Goal: Task Accomplishment & Management: Use online tool/utility

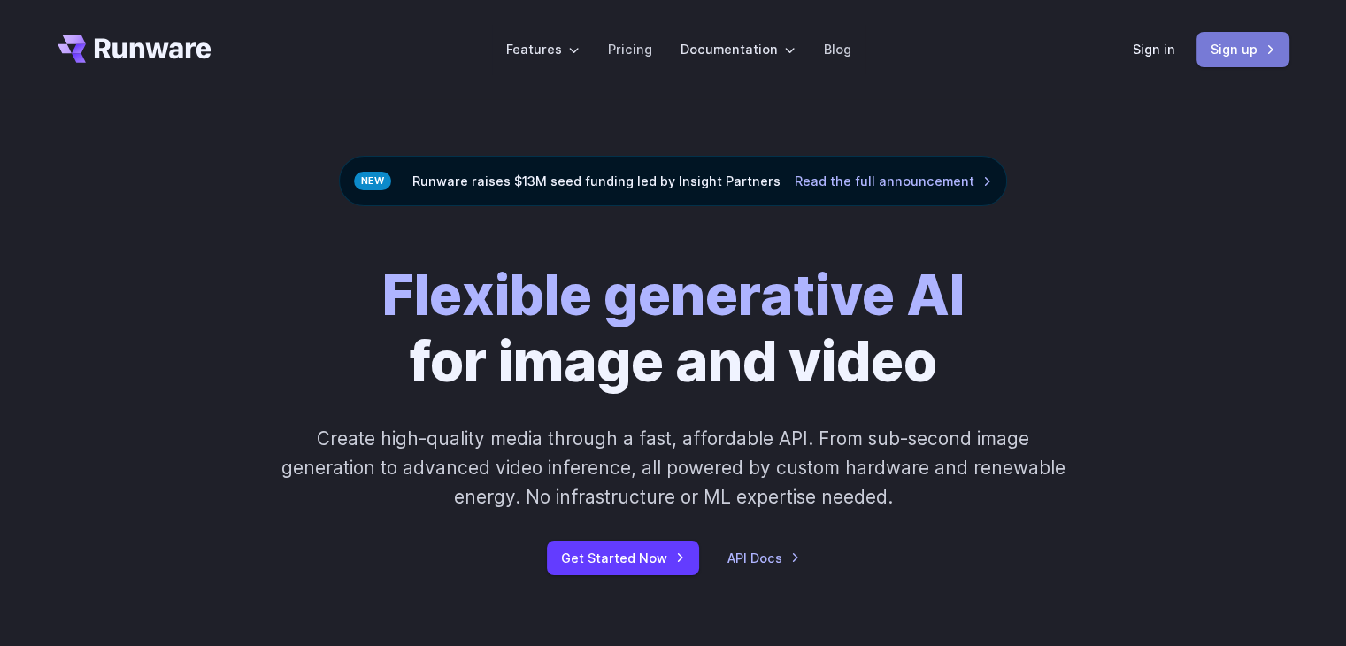
click at [1236, 47] on link "Sign up" at bounding box center [1243, 49] width 93 height 35
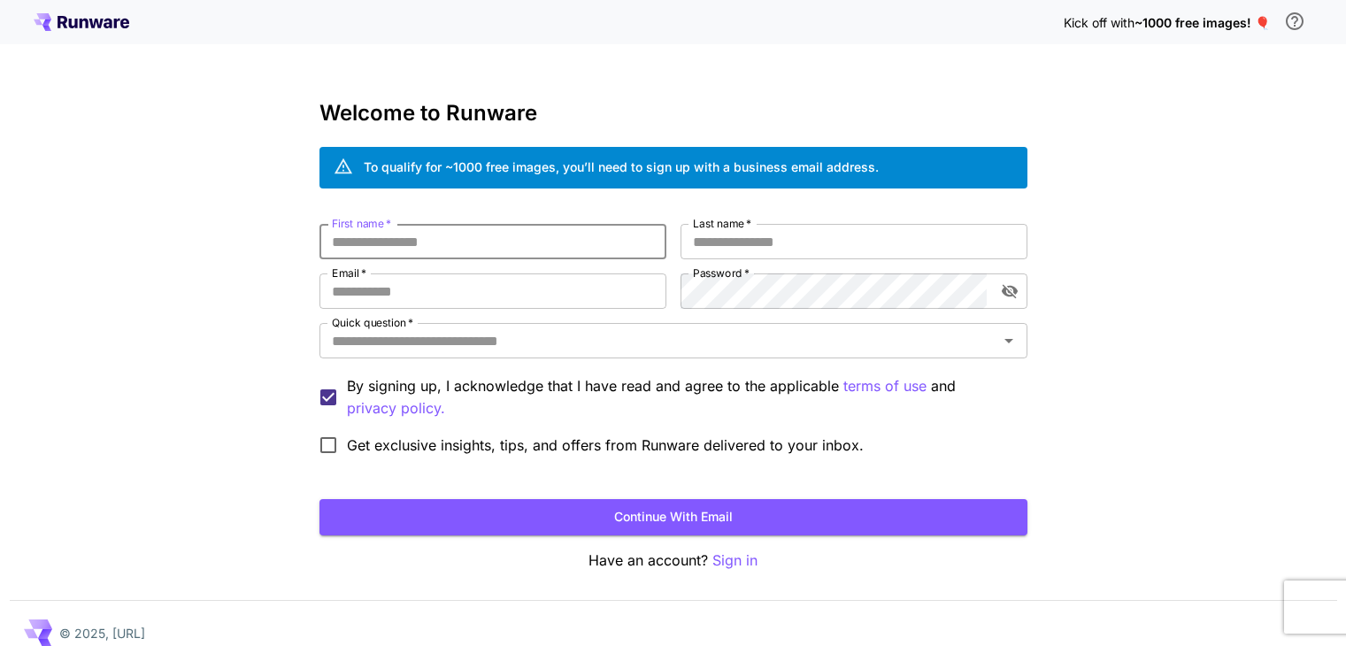
click at [606, 248] on input "First name   *" at bounding box center [493, 241] width 347 height 35
drag, startPoint x: 0, startPoint y: 0, endPoint x: 0, endPoint y: 271, distance: 270.9
click at [0, 271] on div "**********" at bounding box center [673, 333] width 1346 height 667
type input "*"
click at [738, 247] on input "Last name   *" at bounding box center [854, 241] width 347 height 35
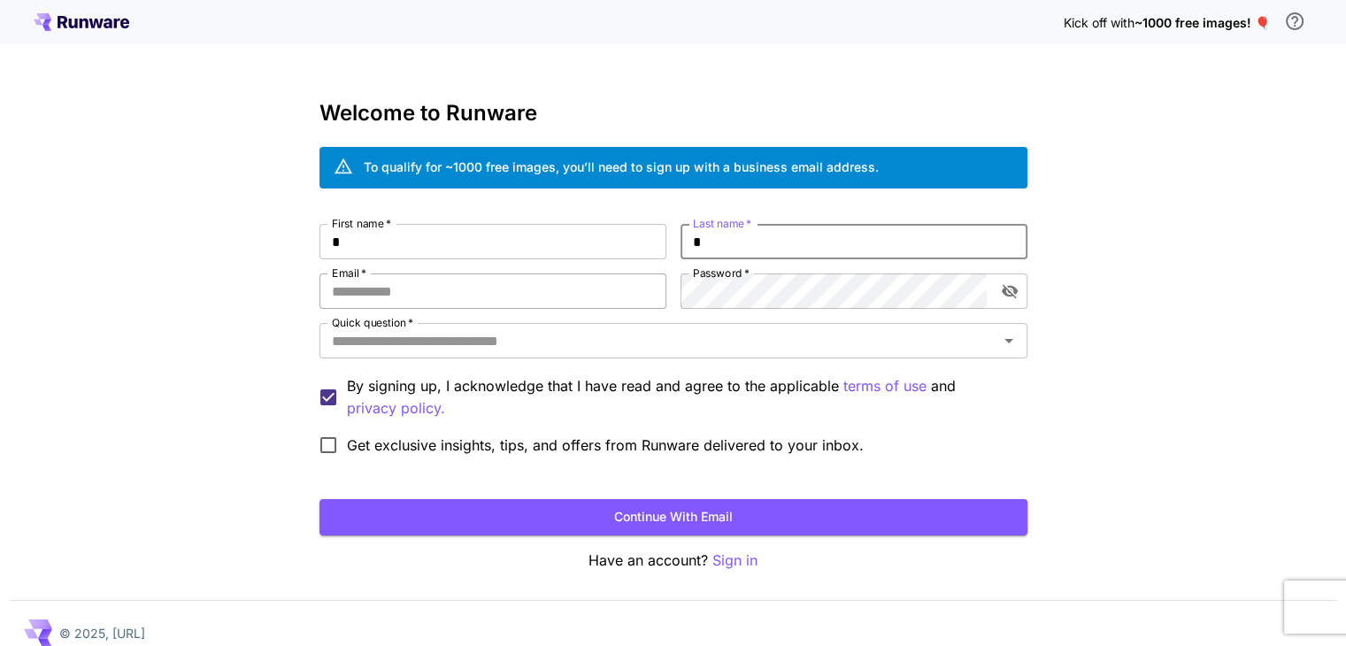
type input "*"
click at [585, 274] on input "Email   *" at bounding box center [493, 291] width 347 height 35
paste input "**********"
type input "**********"
click at [749, 347] on input "Quick question   *" at bounding box center [659, 340] width 668 height 25
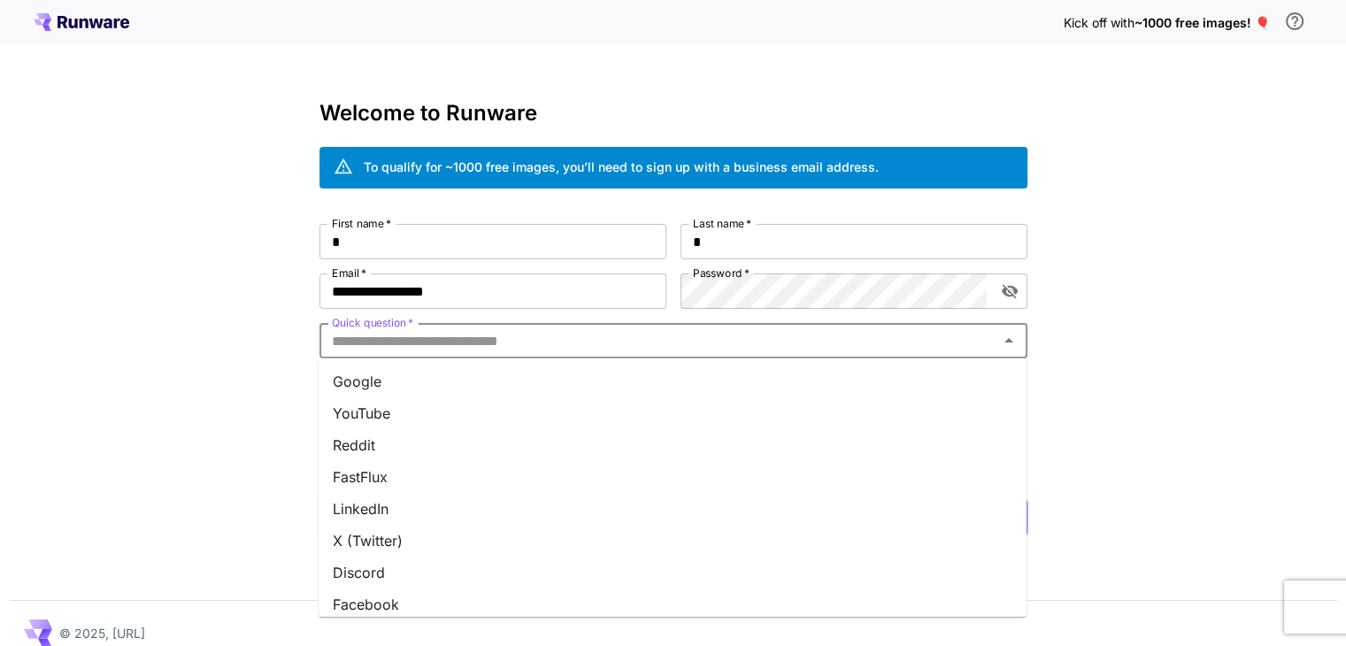
click at [740, 565] on li "Discord" at bounding box center [673, 573] width 708 height 32
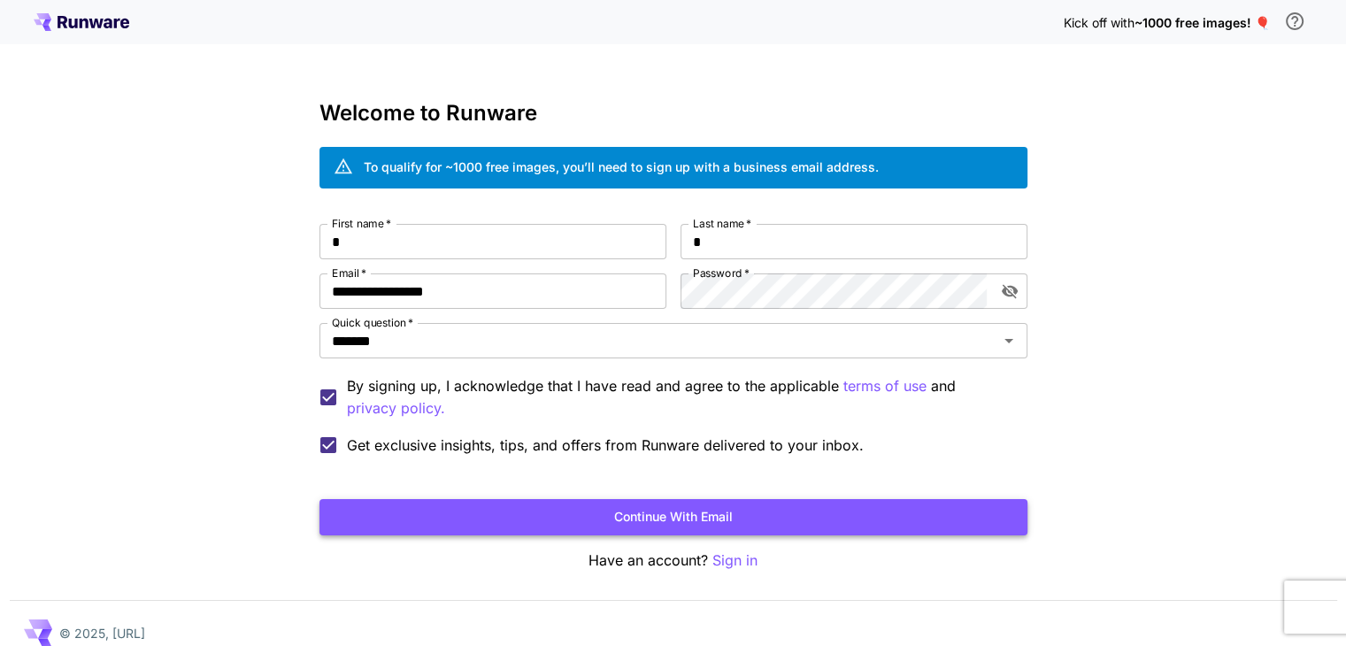
click at [368, 526] on button "Continue with email" at bounding box center [674, 517] width 708 height 36
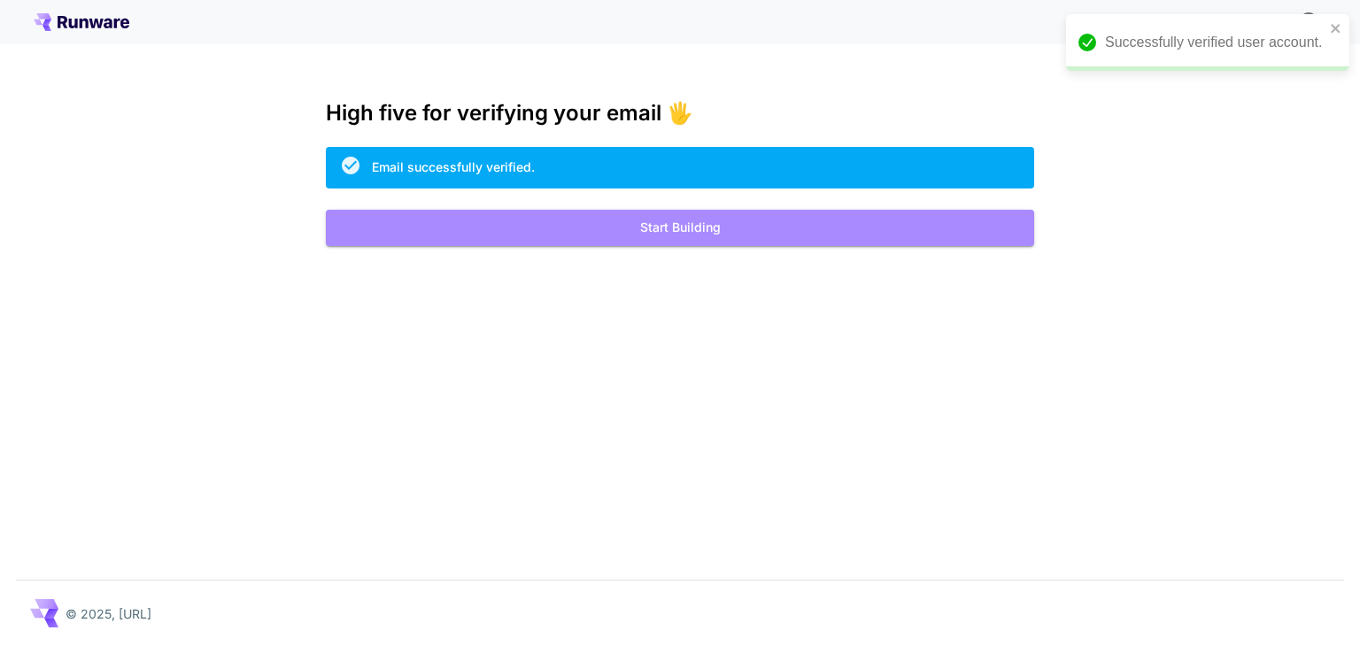
click at [823, 214] on button "Start Building" at bounding box center [680, 228] width 708 height 36
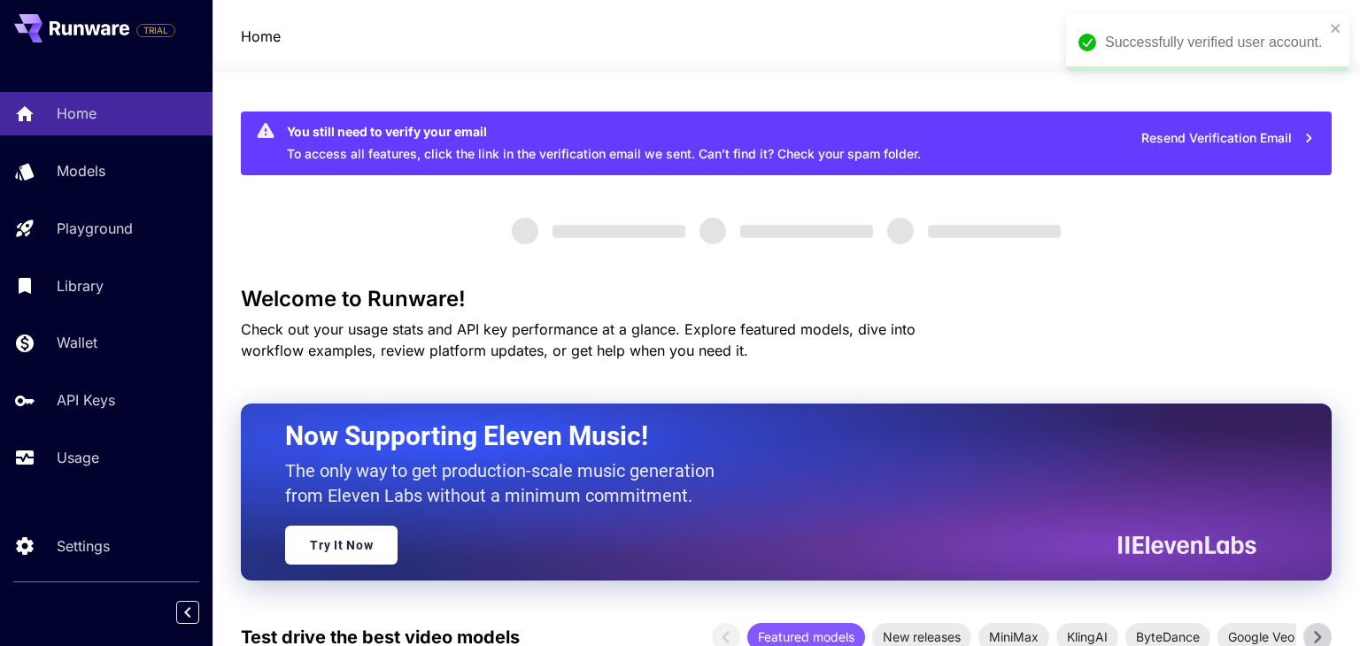
click at [1332, 34] on div "Successfully verified user account." at bounding box center [1207, 42] width 283 height 57
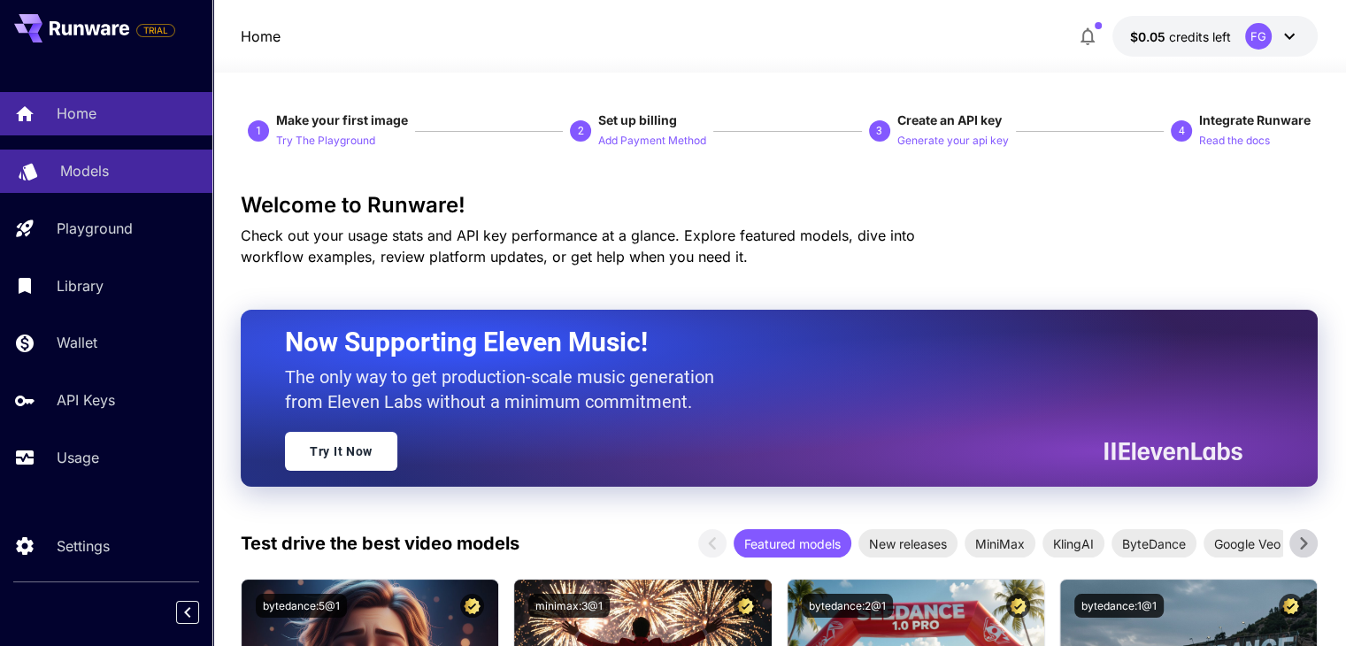
click at [92, 172] on p "Models" at bounding box center [84, 170] width 49 height 21
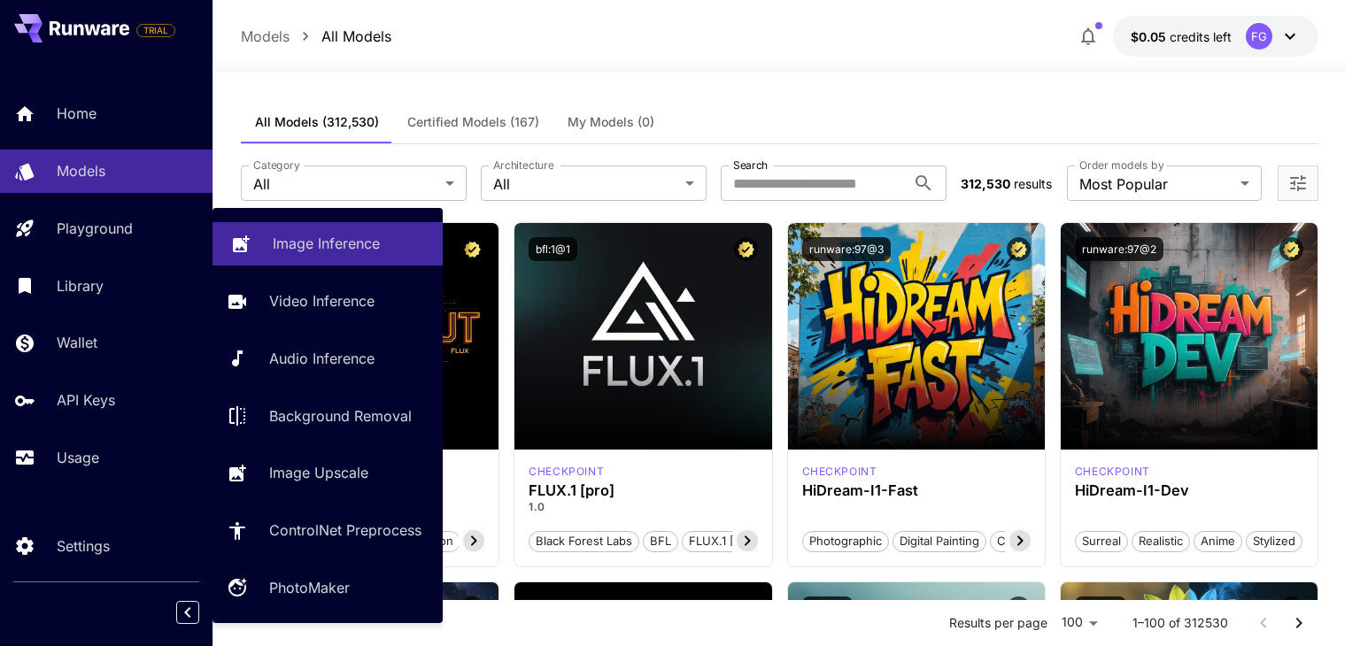
click at [273, 251] on p "Image Inference" at bounding box center [326, 243] width 107 height 21
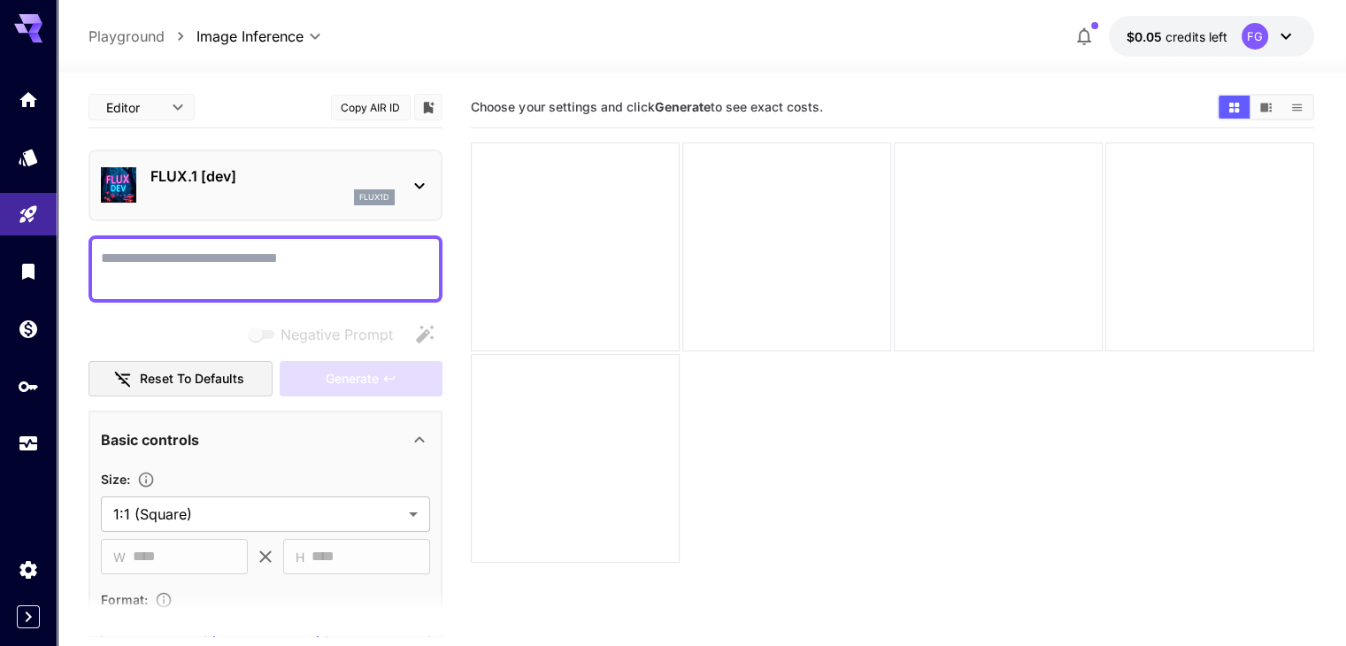
click at [246, 204] on div "flux1d" at bounding box center [272, 197] width 244 height 16
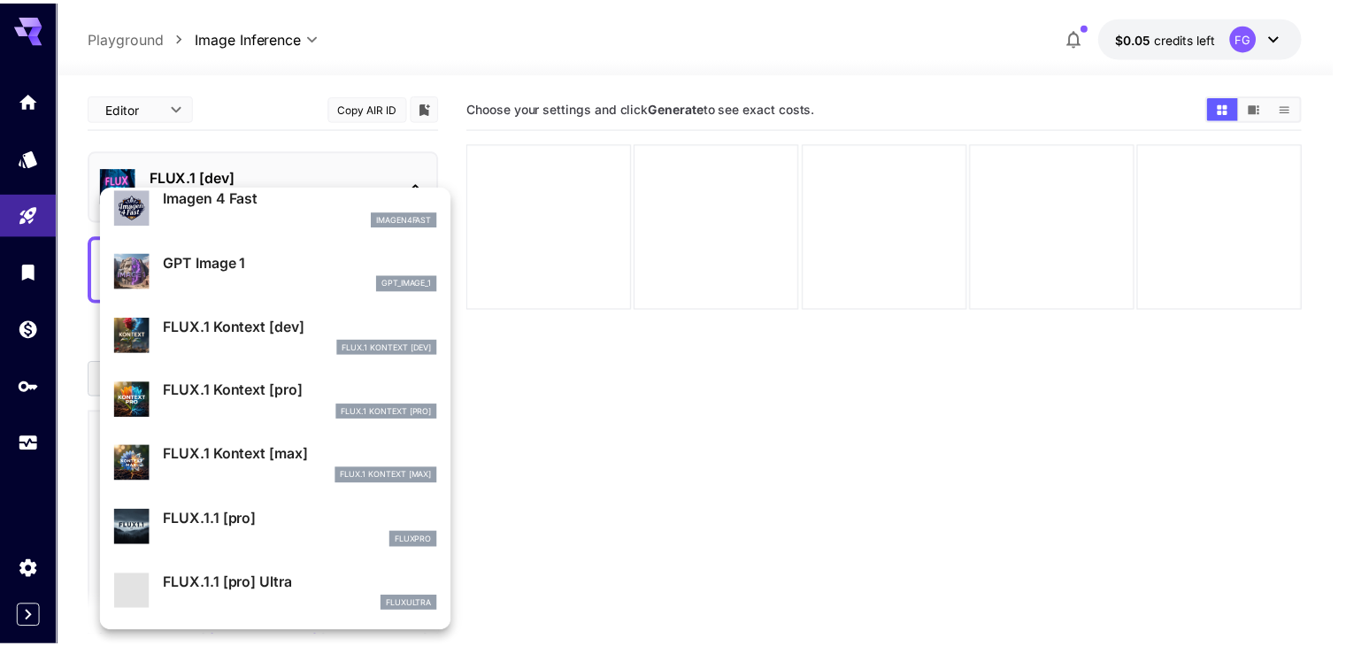
scroll to position [1065, 0]
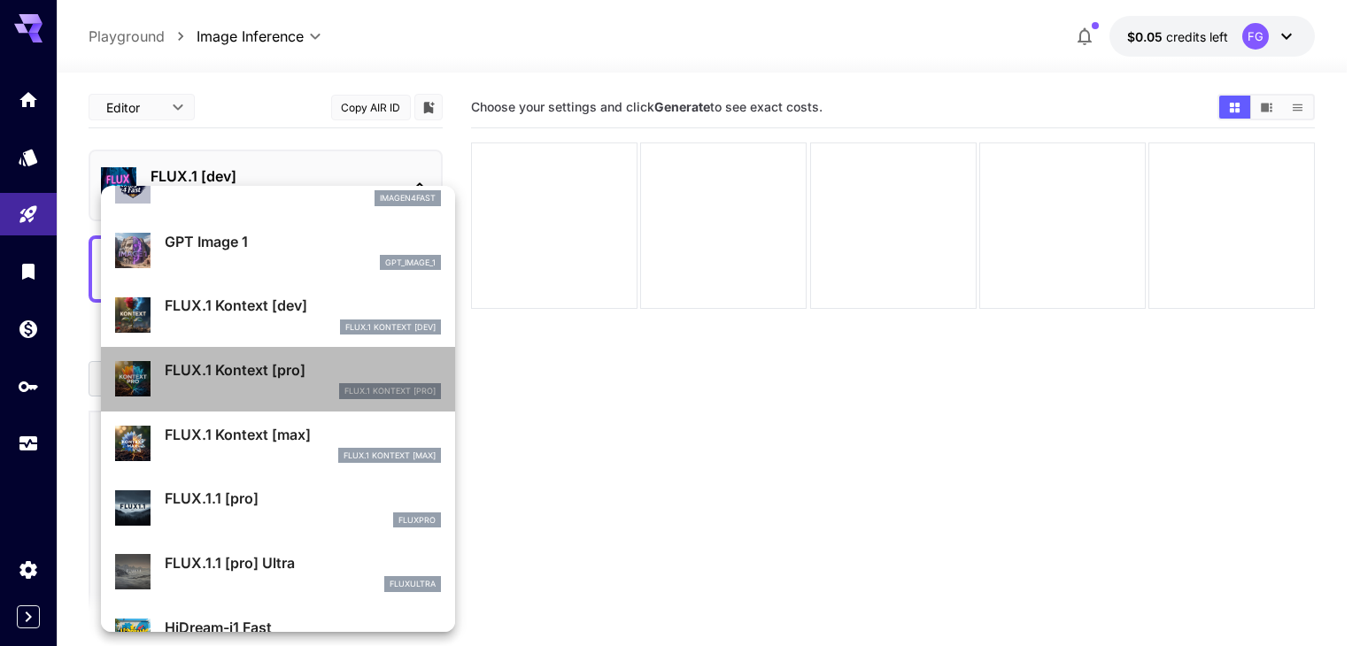
click at [293, 374] on p "FLUX.1 Kontext [pro]" at bounding box center [303, 369] width 276 height 21
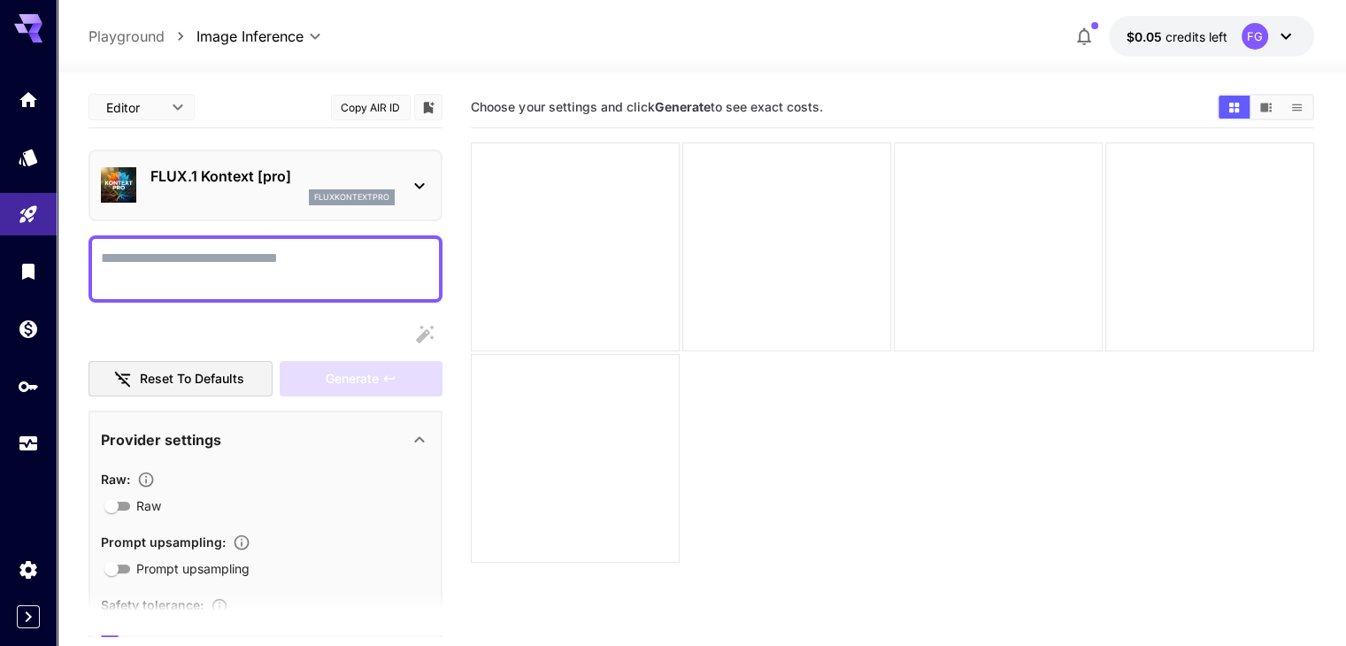
click at [209, 265] on textarea "Raw" at bounding box center [265, 269] width 329 height 42
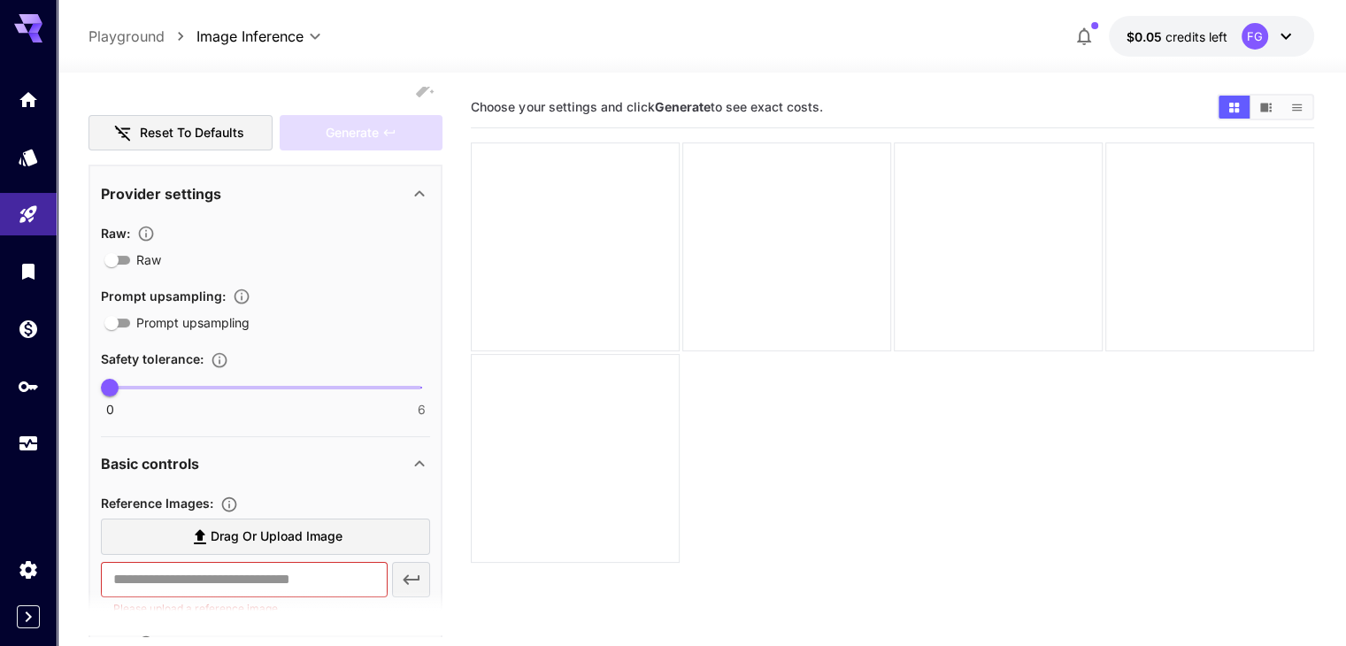
scroll to position [266, 0]
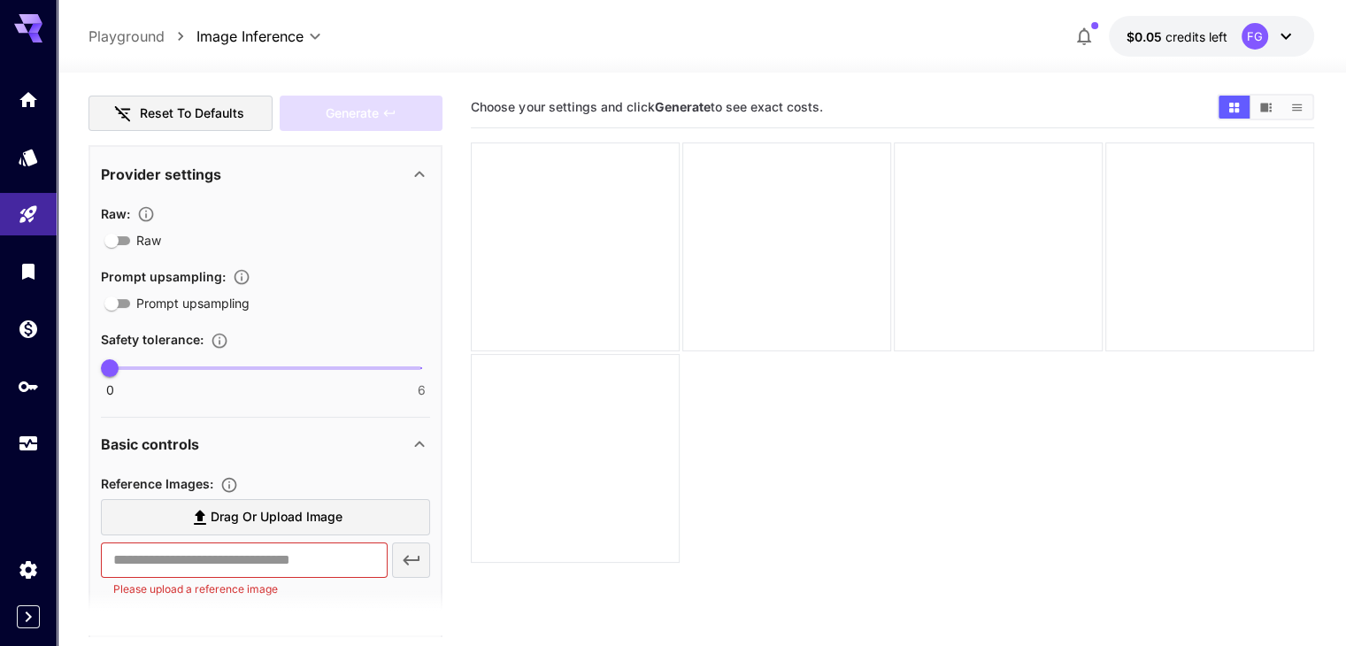
click at [266, 491] on div "Reference Images :" at bounding box center [265, 483] width 329 height 21
click at [277, 511] on span "Drag or upload image" at bounding box center [277, 517] width 132 height 22
click at [0, 0] on input "Drag or upload image" at bounding box center [0, 0] width 0 height 0
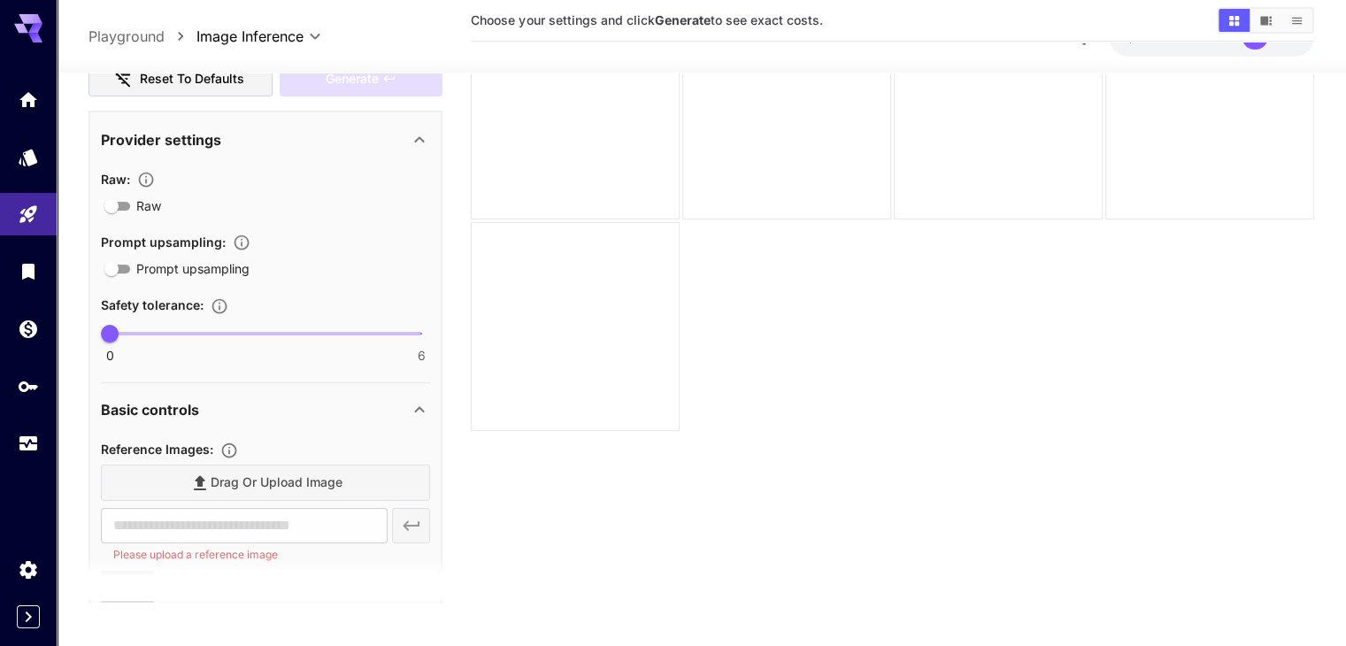
scroll to position [140, 0]
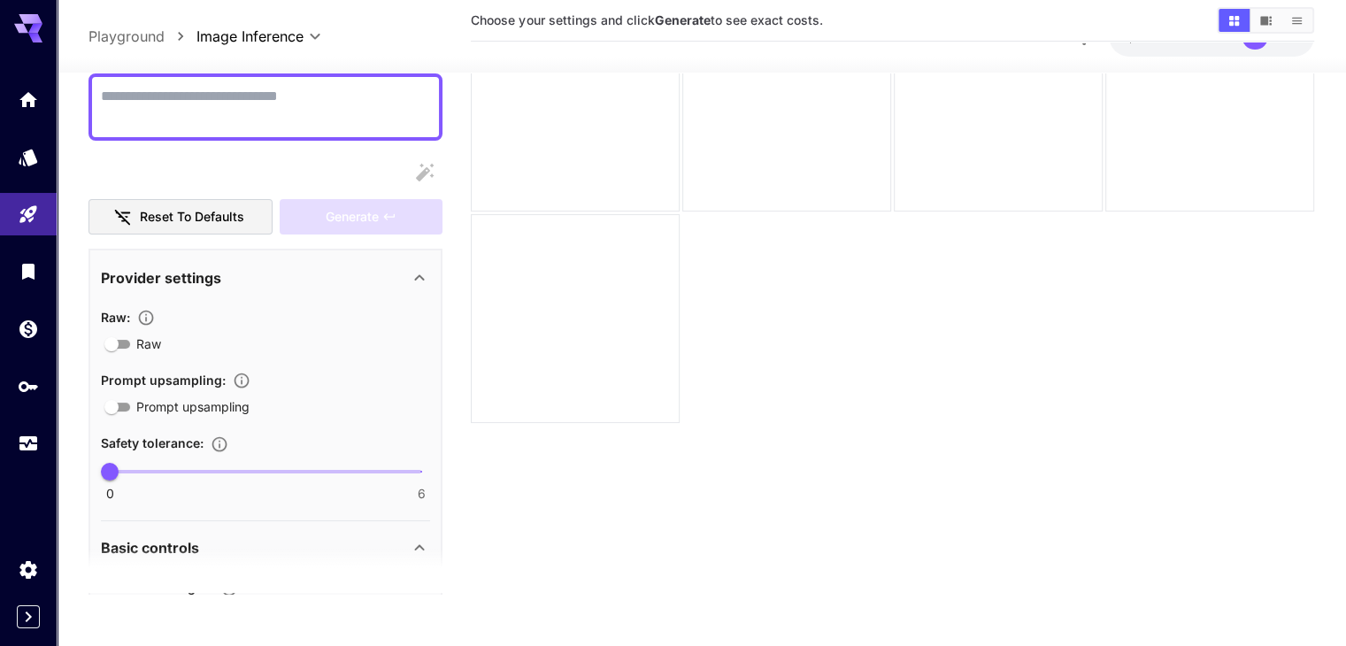
type input "**********"
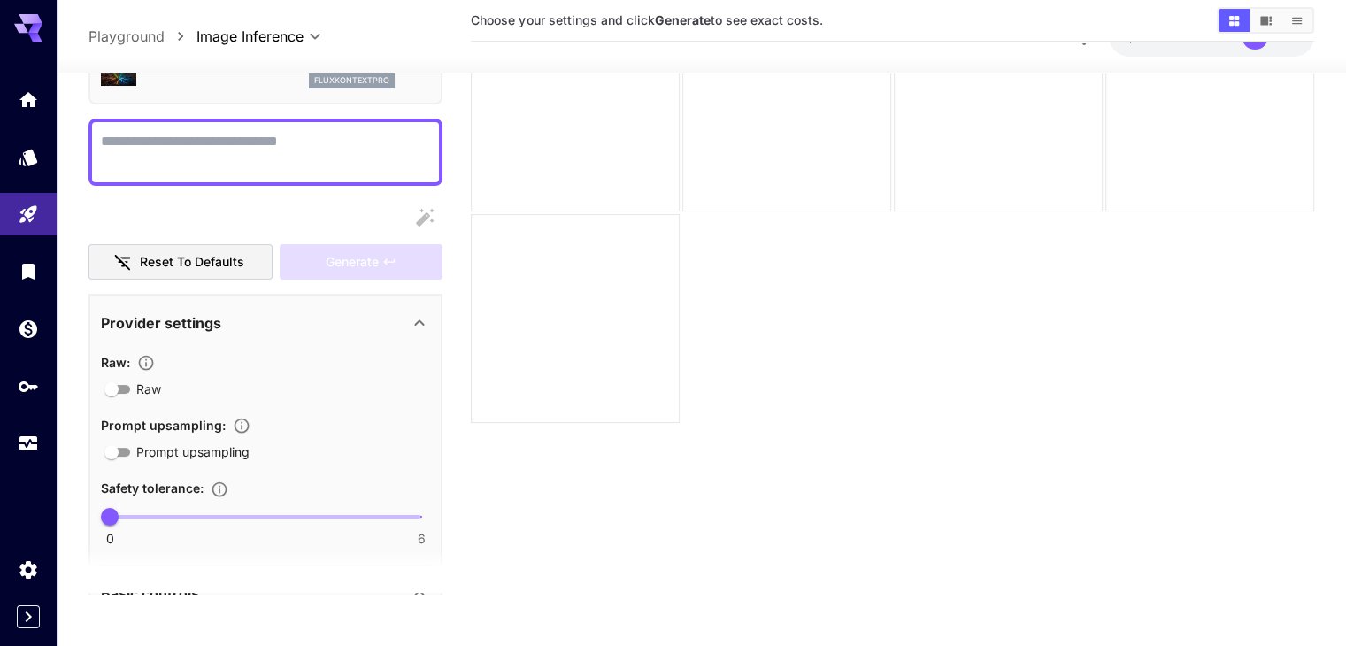
scroll to position [0, 0]
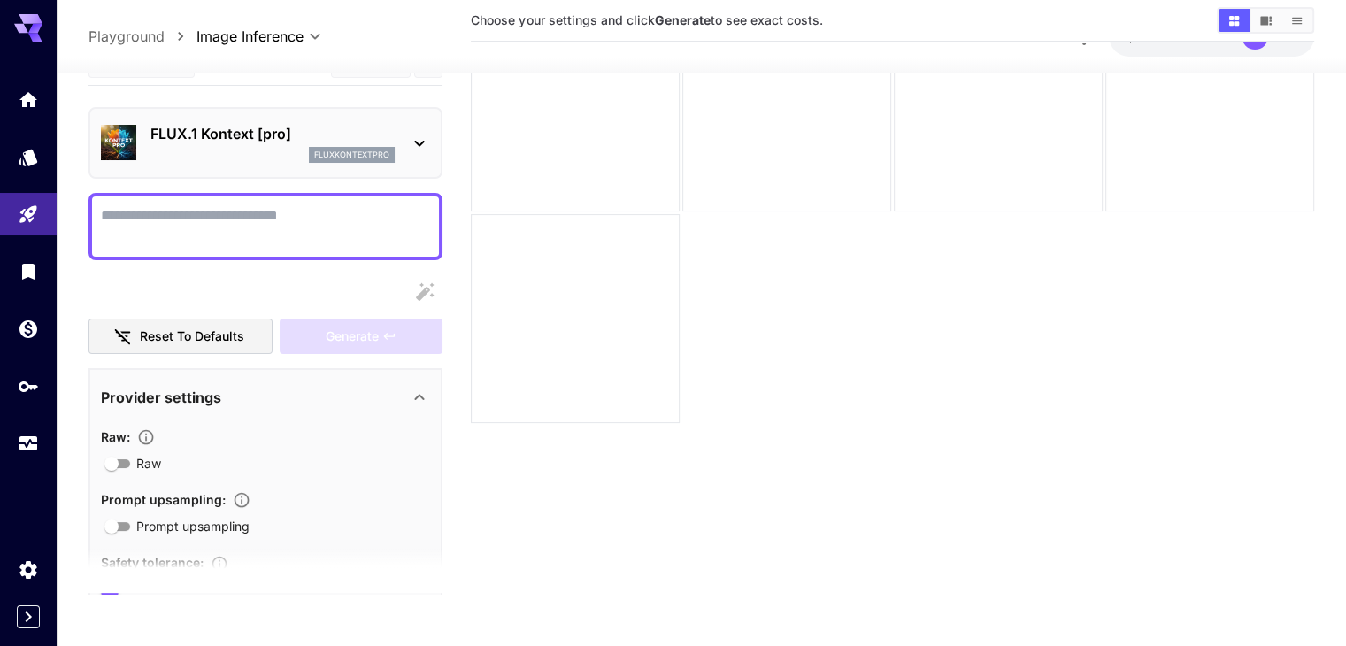
click at [191, 229] on textarea "Raw" at bounding box center [265, 225] width 329 height 42
click at [238, 228] on textarea "Raw" at bounding box center [265, 225] width 329 height 42
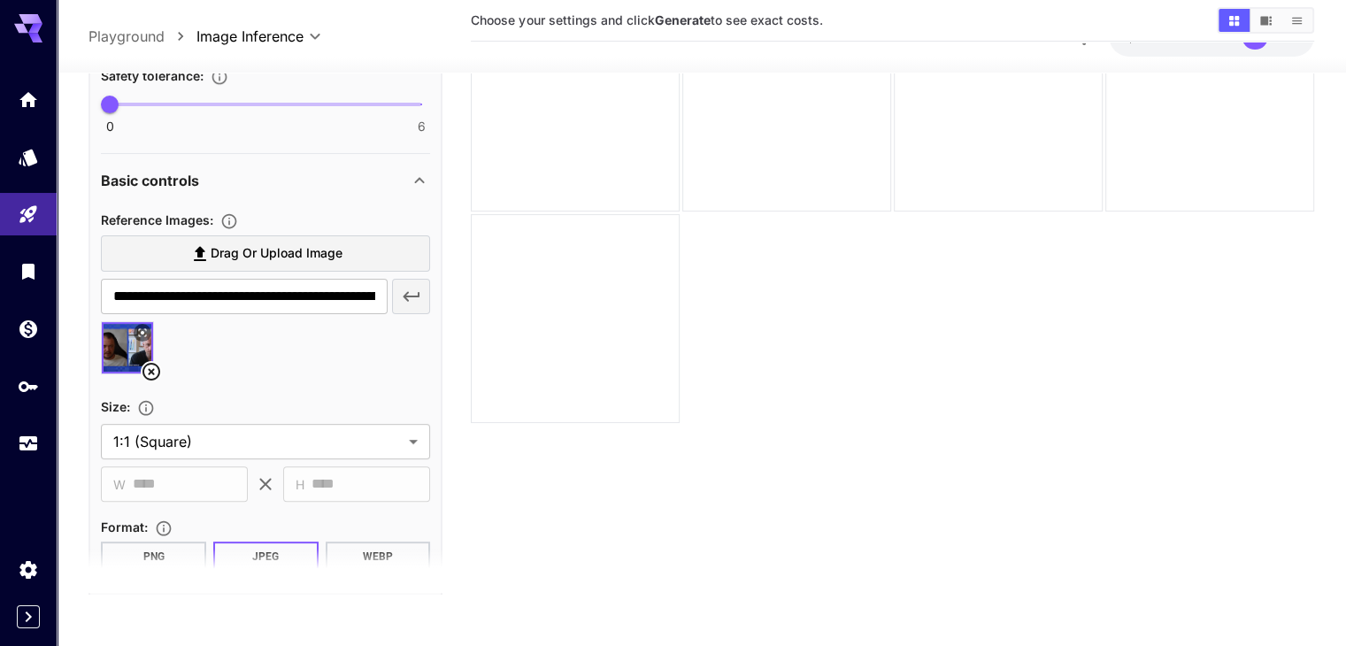
scroll to position [531, 0]
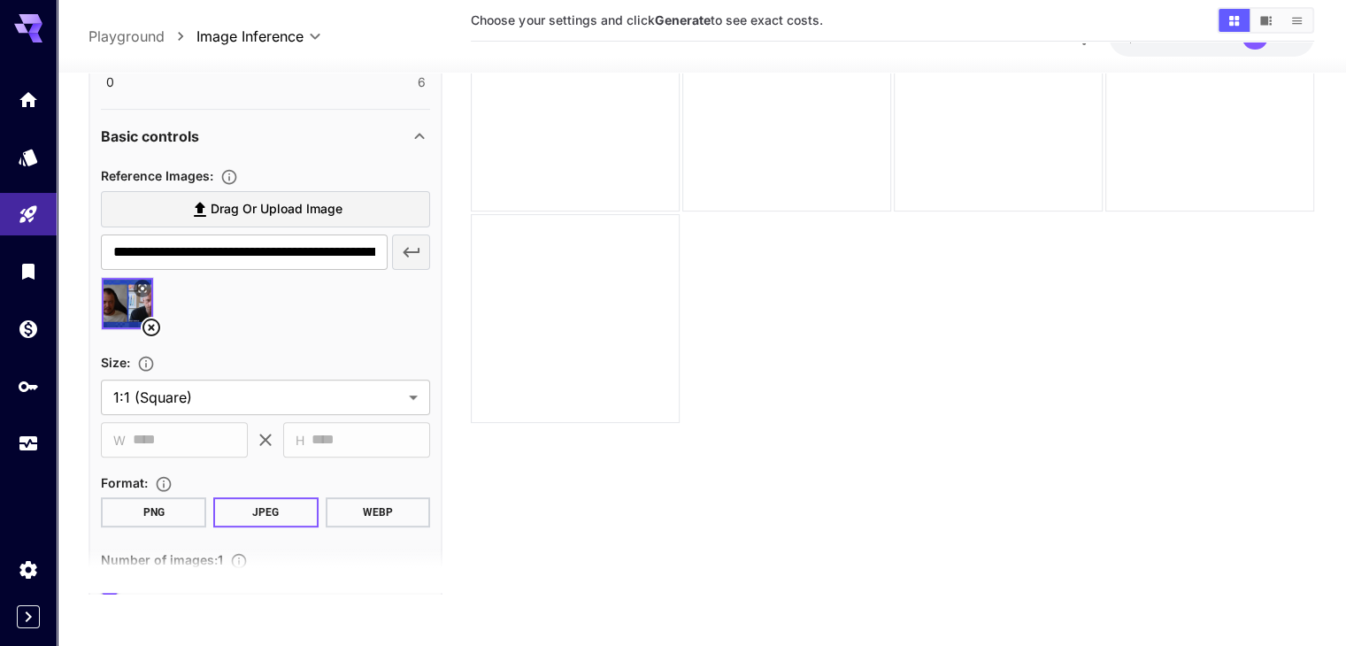
type textarea "**********"
click at [194, 516] on button "PNG" at bounding box center [153, 512] width 105 height 30
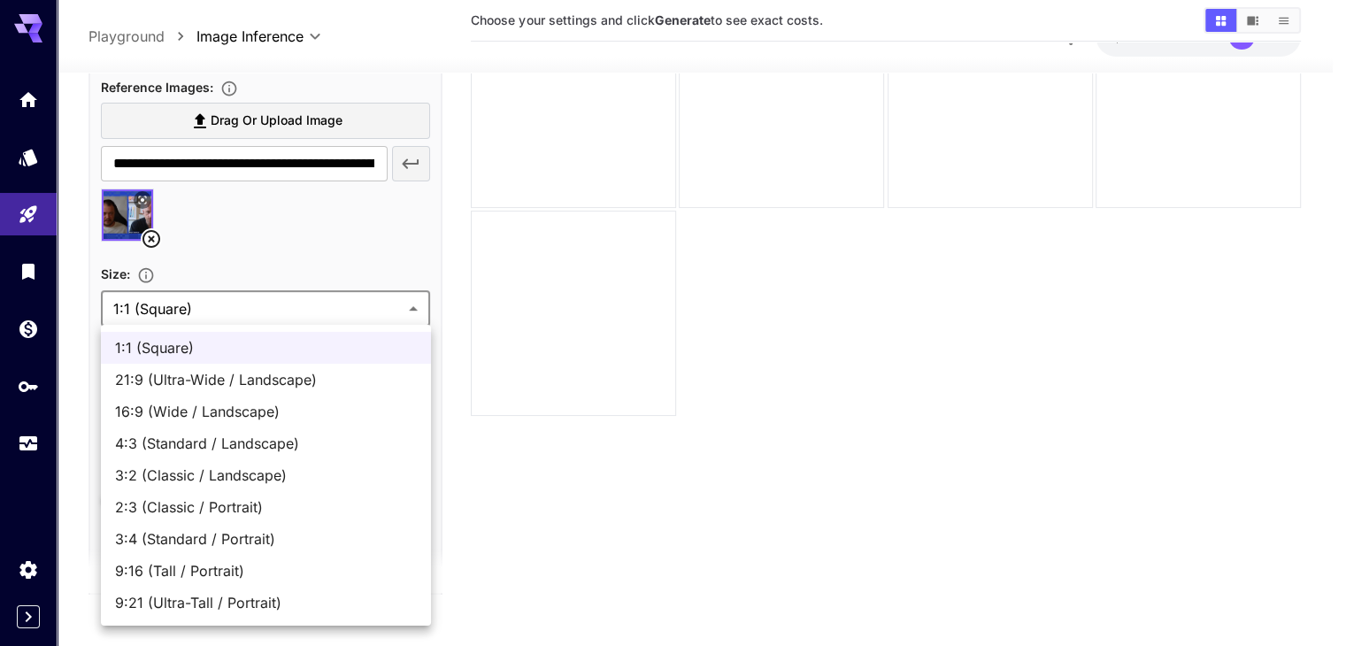
click at [203, 305] on body "**********" at bounding box center [673, 253] width 1346 height 786
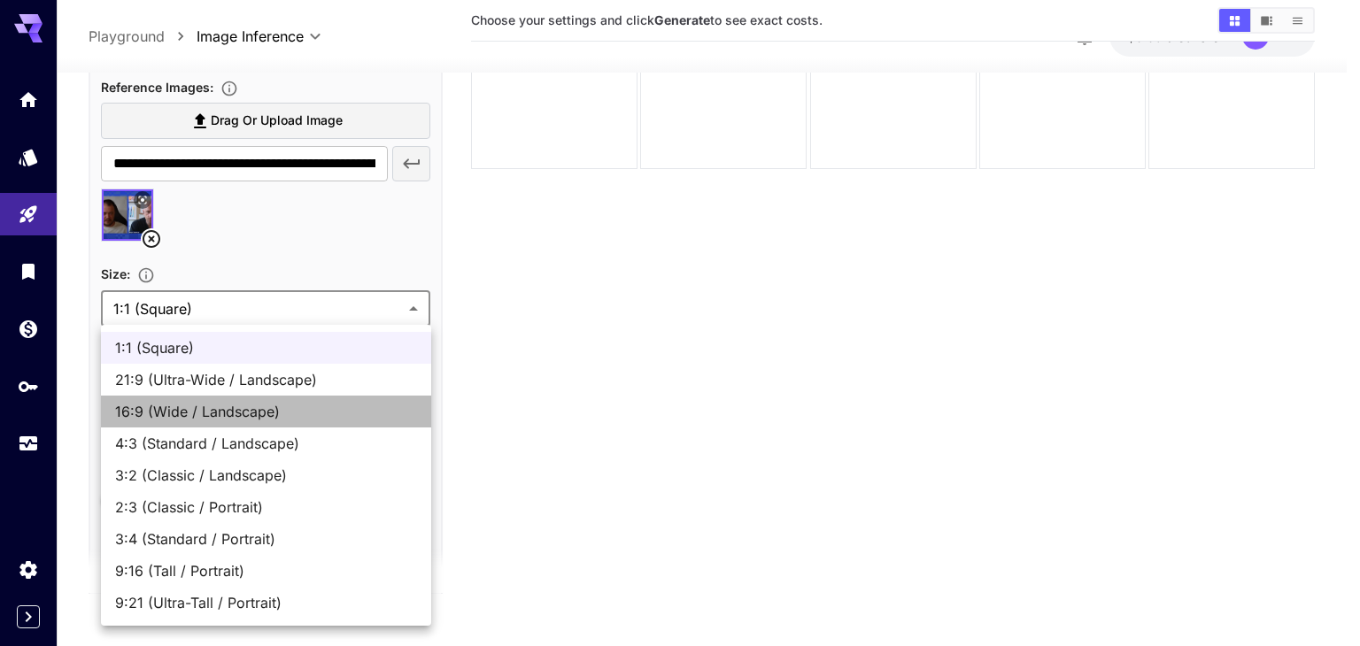
click at [206, 419] on span "16:9 (Wide / Landscape)" at bounding box center [266, 411] width 302 height 21
type input "**********"
type input "****"
type input "***"
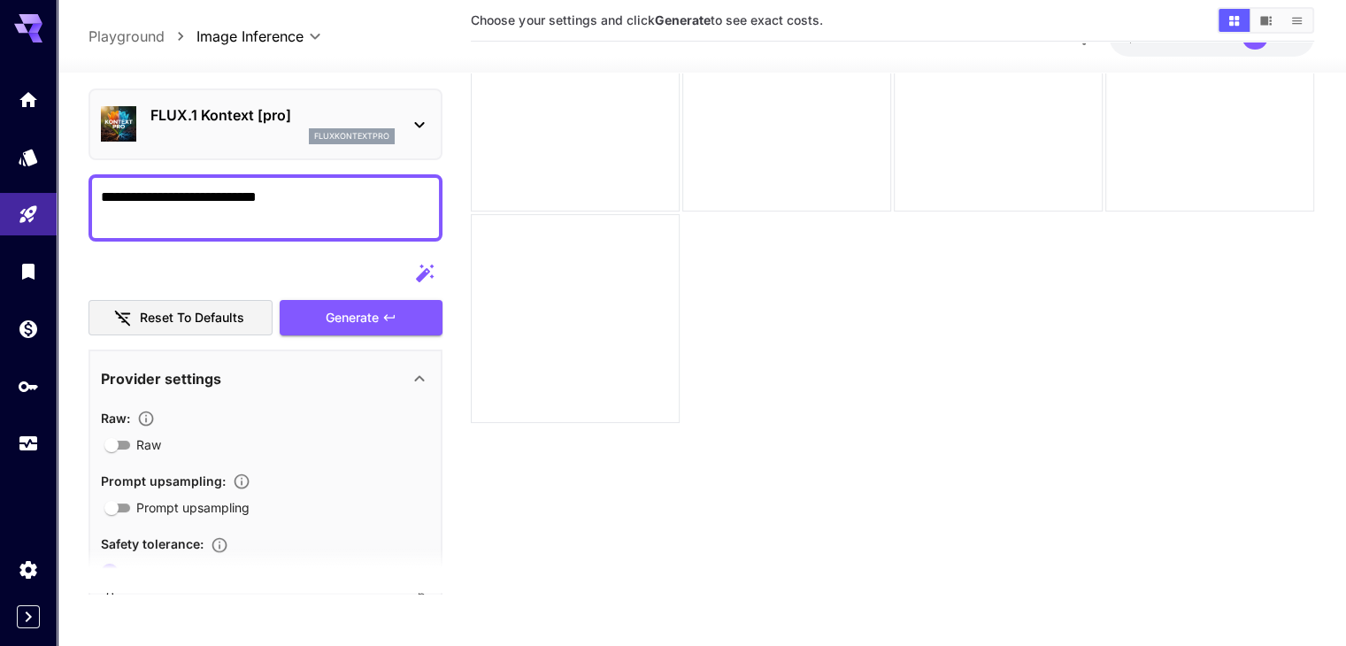
scroll to position [0, 0]
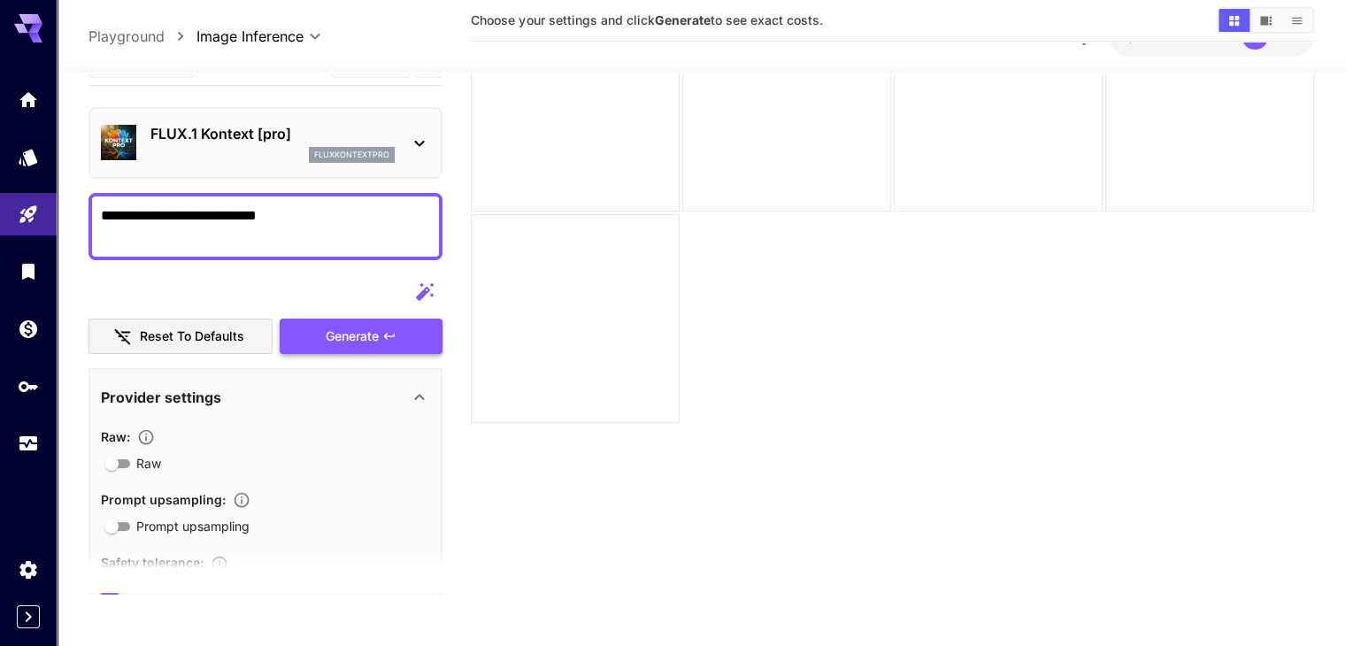
click at [308, 336] on button "Generate" at bounding box center [361, 336] width 163 height 36
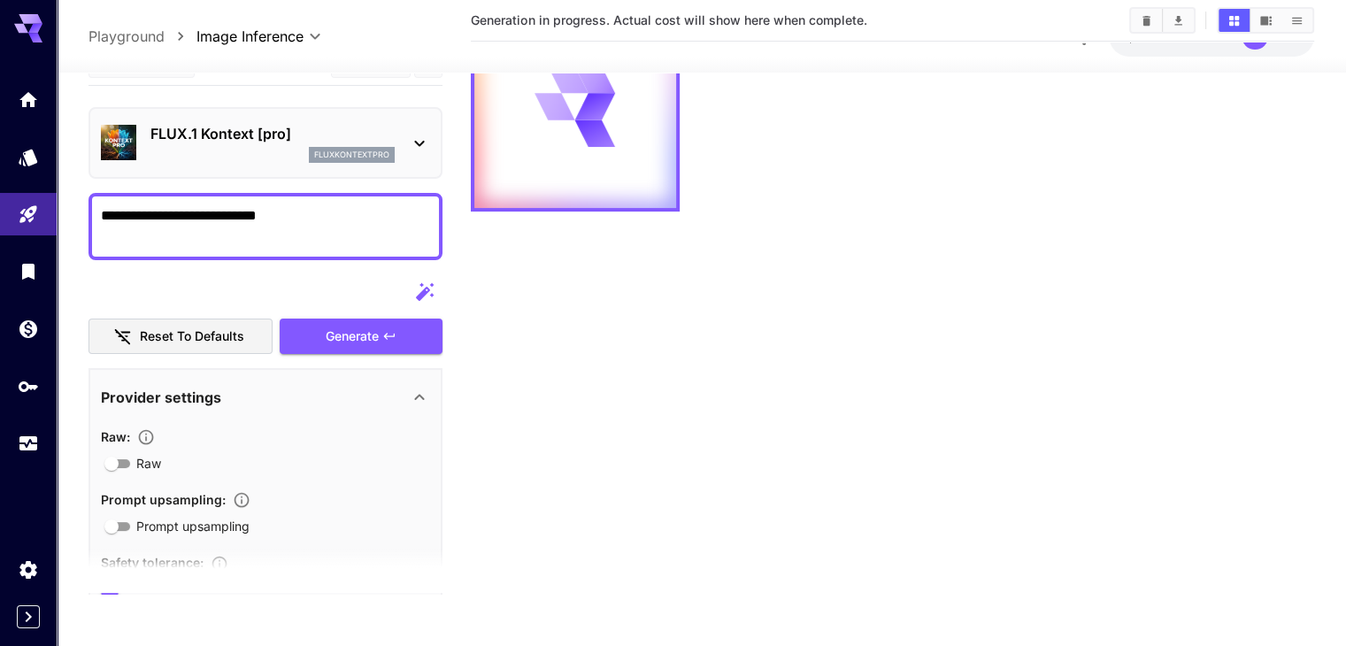
scroll to position [51, 0]
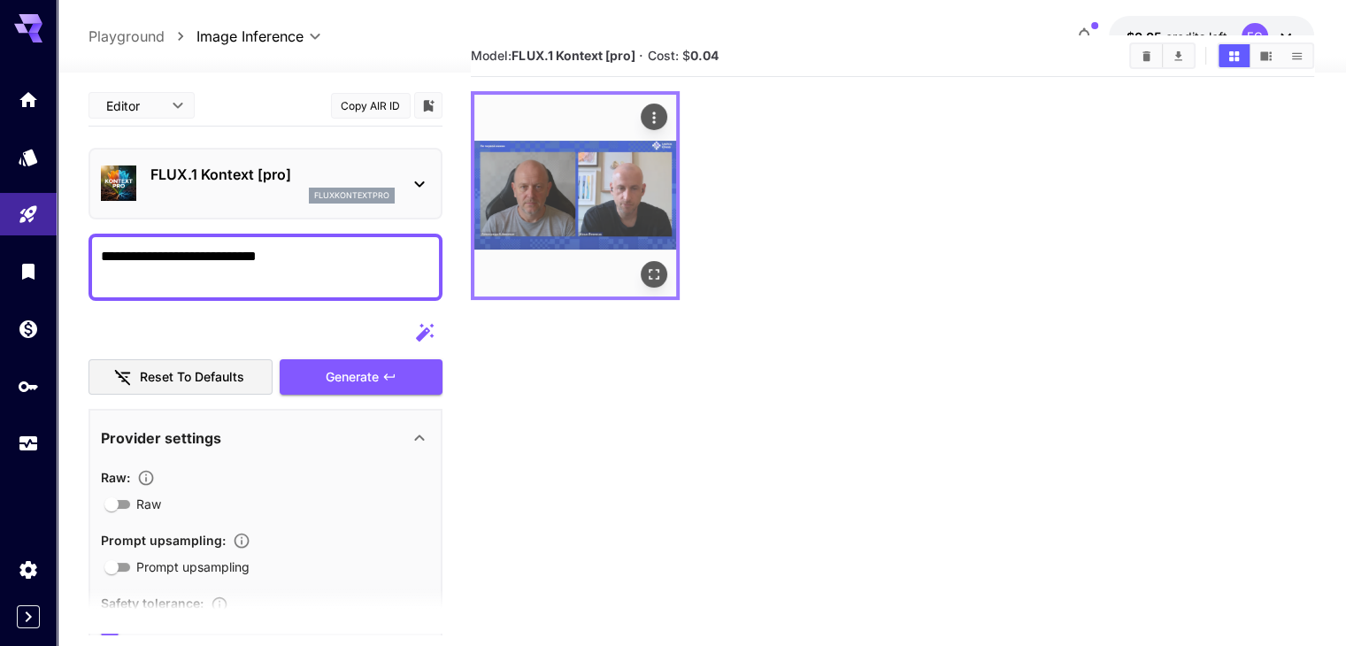
click at [528, 202] on img at bounding box center [575, 196] width 202 height 202
click at [645, 266] on icon "Open in fullscreen" at bounding box center [654, 275] width 18 height 18
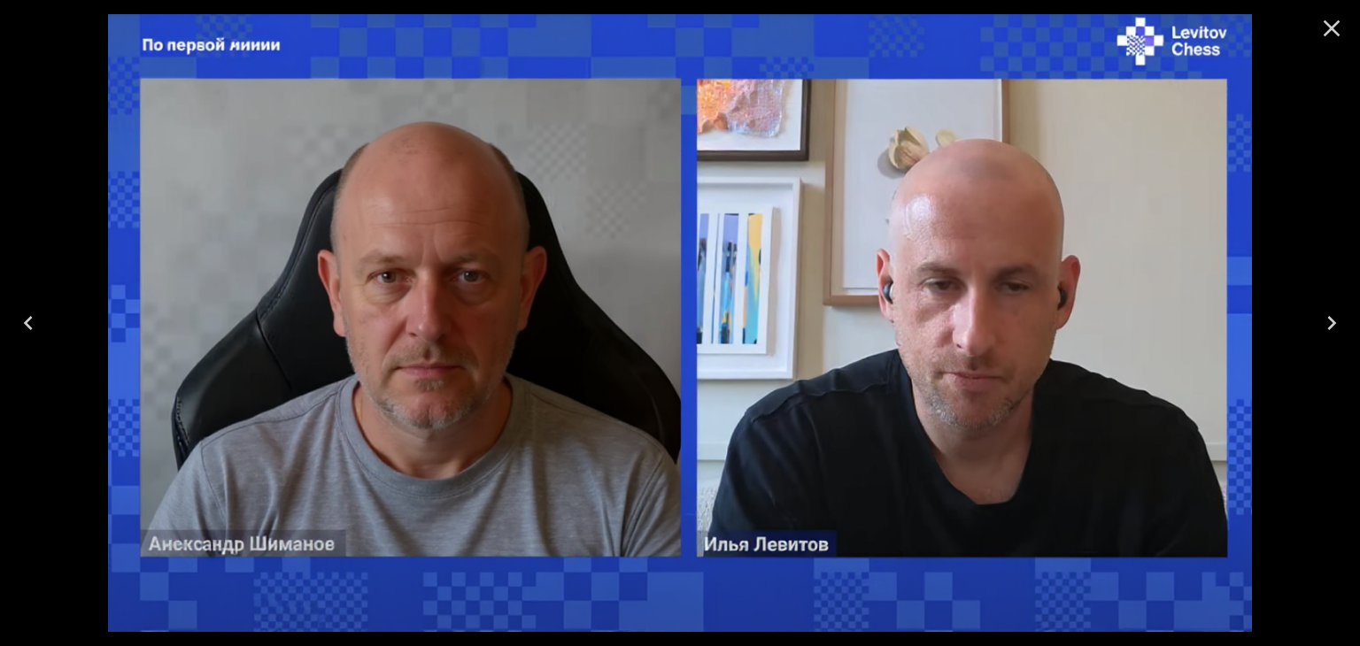
click at [1338, 38] on icon "Close" at bounding box center [1331, 28] width 28 height 28
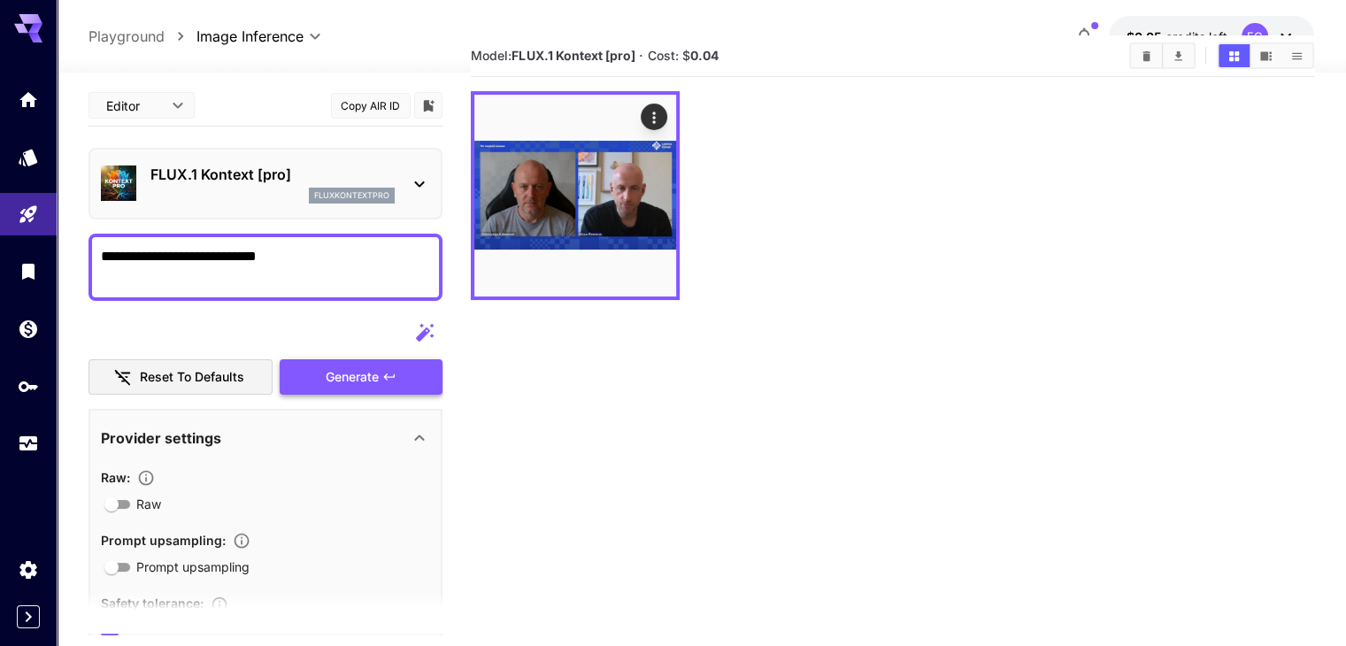
click at [372, 377] on span "Generate" at bounding box center [352, 377] width 53 height 22
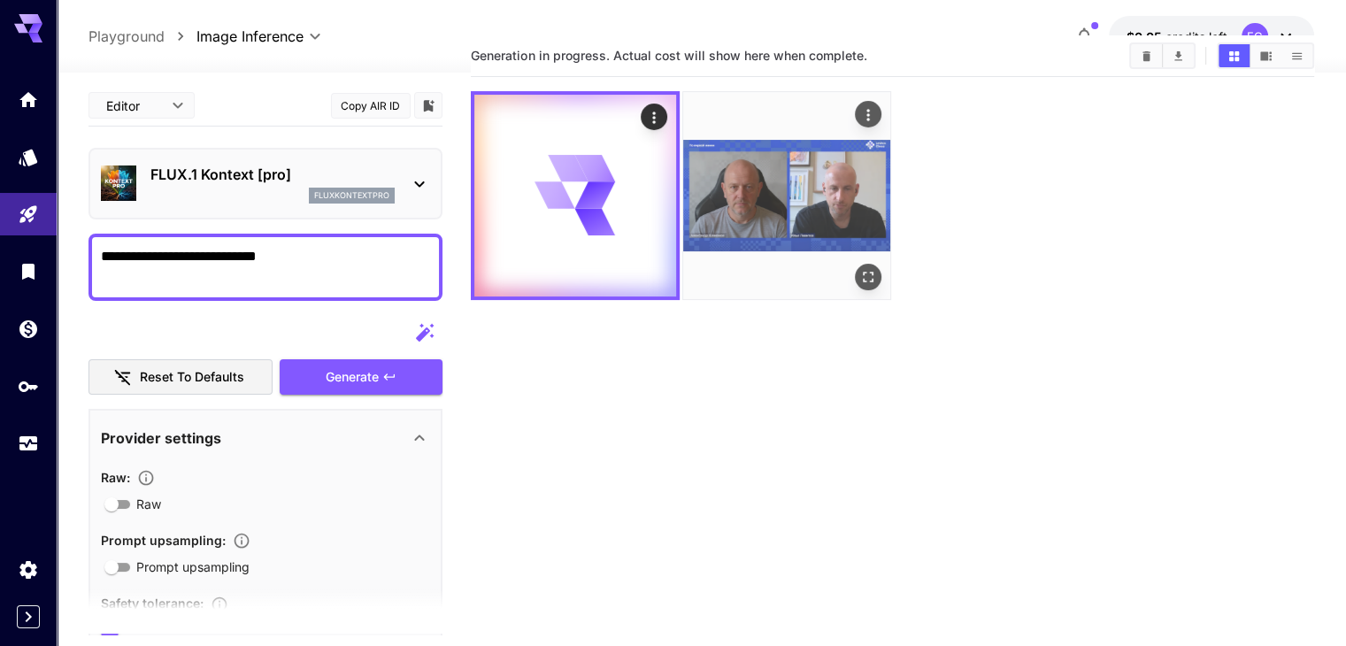
click at [719, 189] on img at bounding box center [786, 195] width 207 height 207
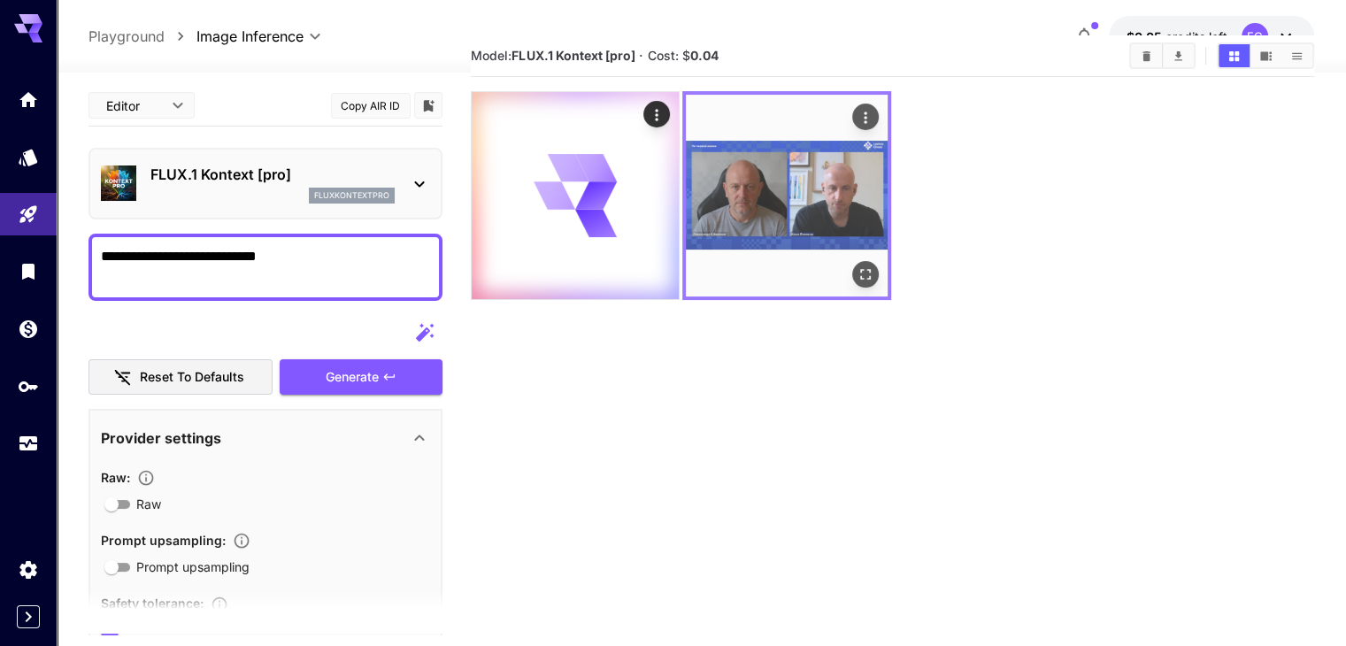
click at [857, 266] on icon "Open in fullscreen" at bounding box center [866, 275] width 18 height 18
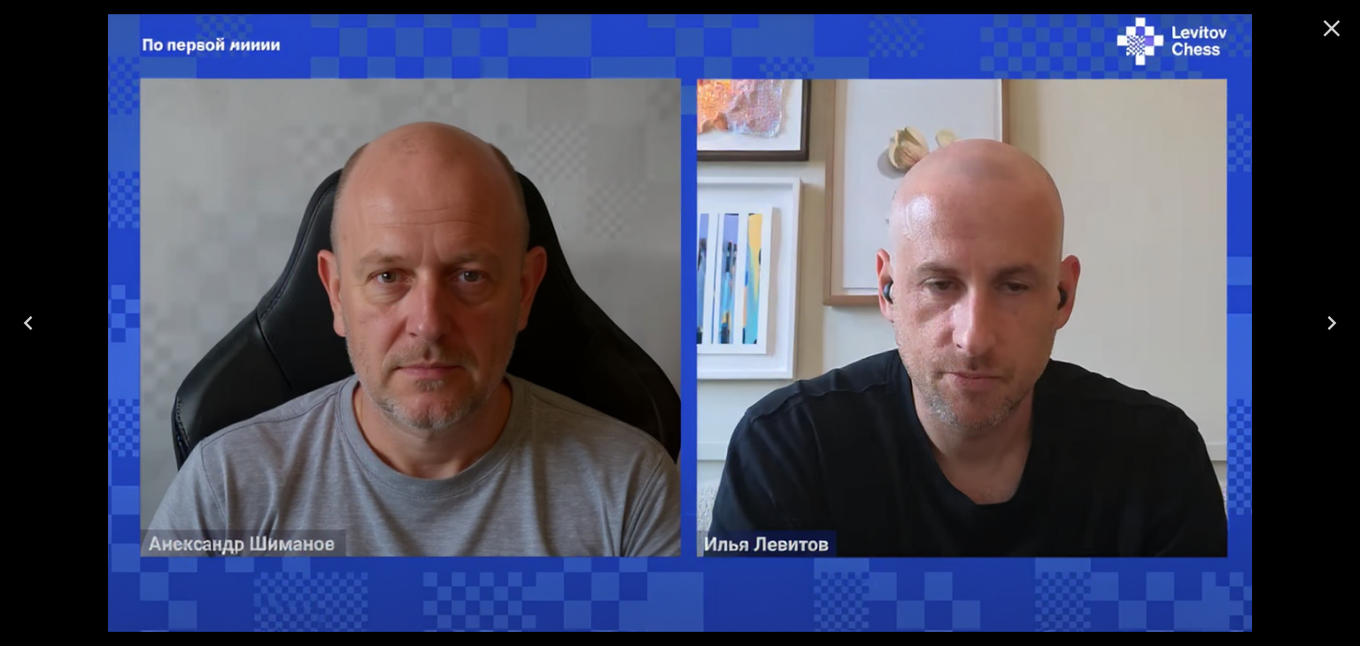
click at [1325, 36] on icon "Close" at bounding box center [1331, 28] width 28 height 28
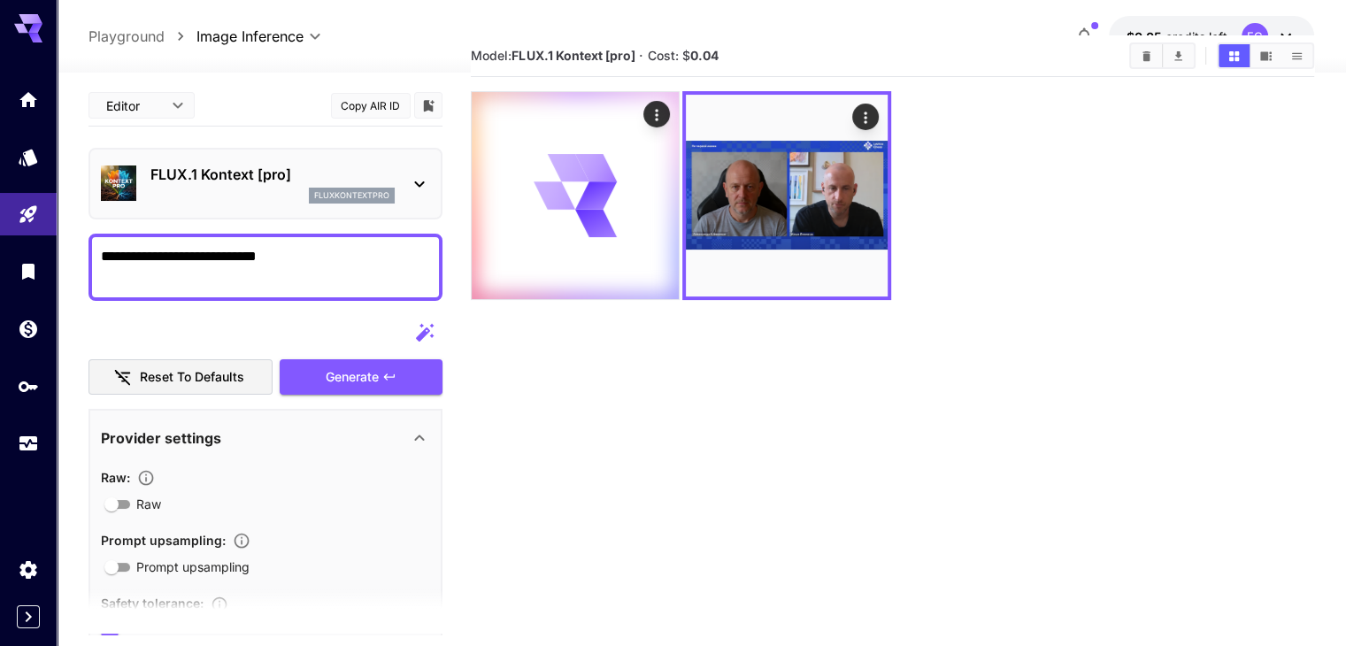
click at [343, 252] on textarea "**********" at bounding box center [265, 267] width 329 height 42
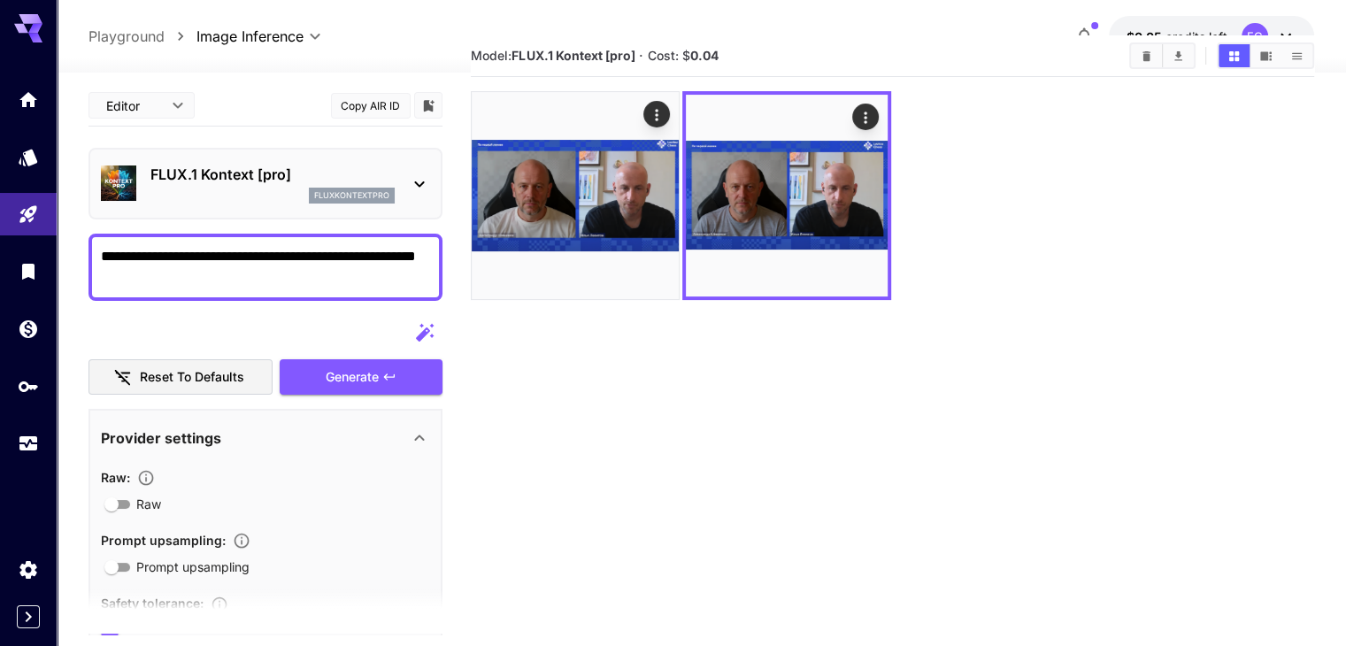
type textarea "**********"
click at [383, 386] on button "Generate" at bounding box center [361, 377] width 163 height 36
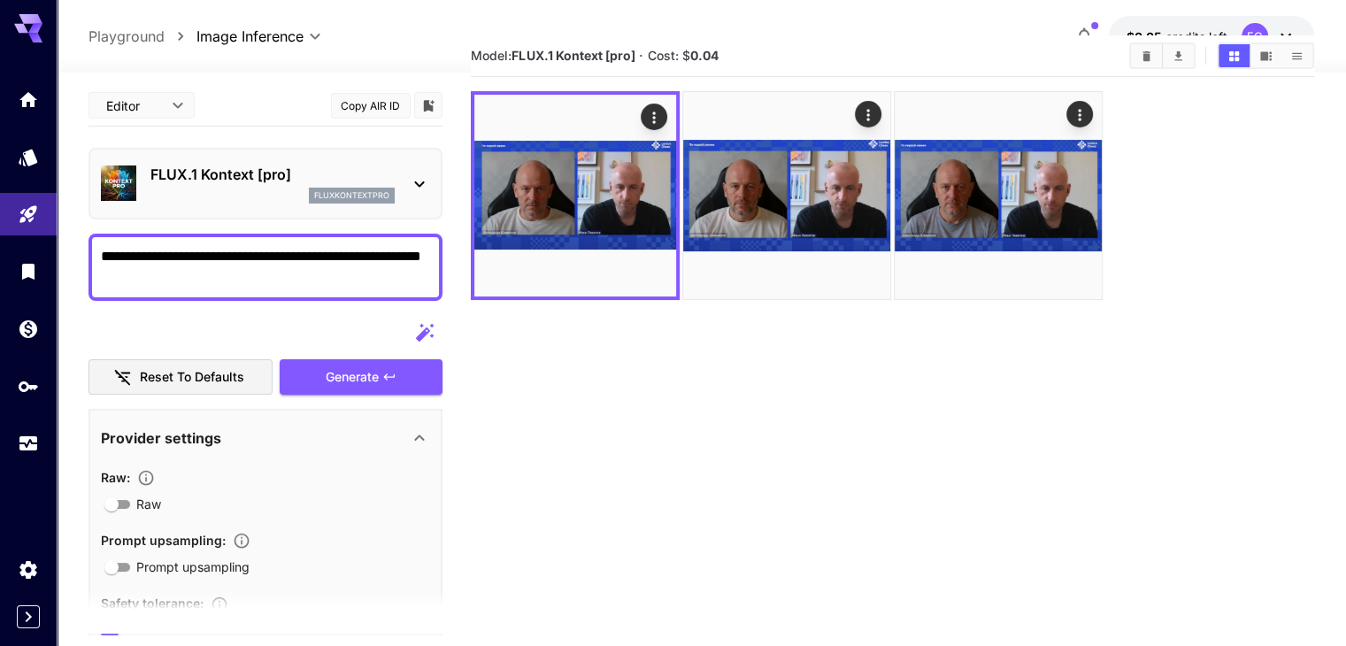
click at [306, 290] on div "**********" at bounding box center [266, 267] width 354 height 67
click at [308, 290] on div "**********" at bounding box center [266, 267] width 354 height 67
drag, startPoint x: 336, startPoint y: 277, endPoint x: 296, endPoint y: 259, distance: 44.4
click at [296, 259] on textarea "**********" at bounding box center [265, 267] width 329 height 42
paste textarea "*"
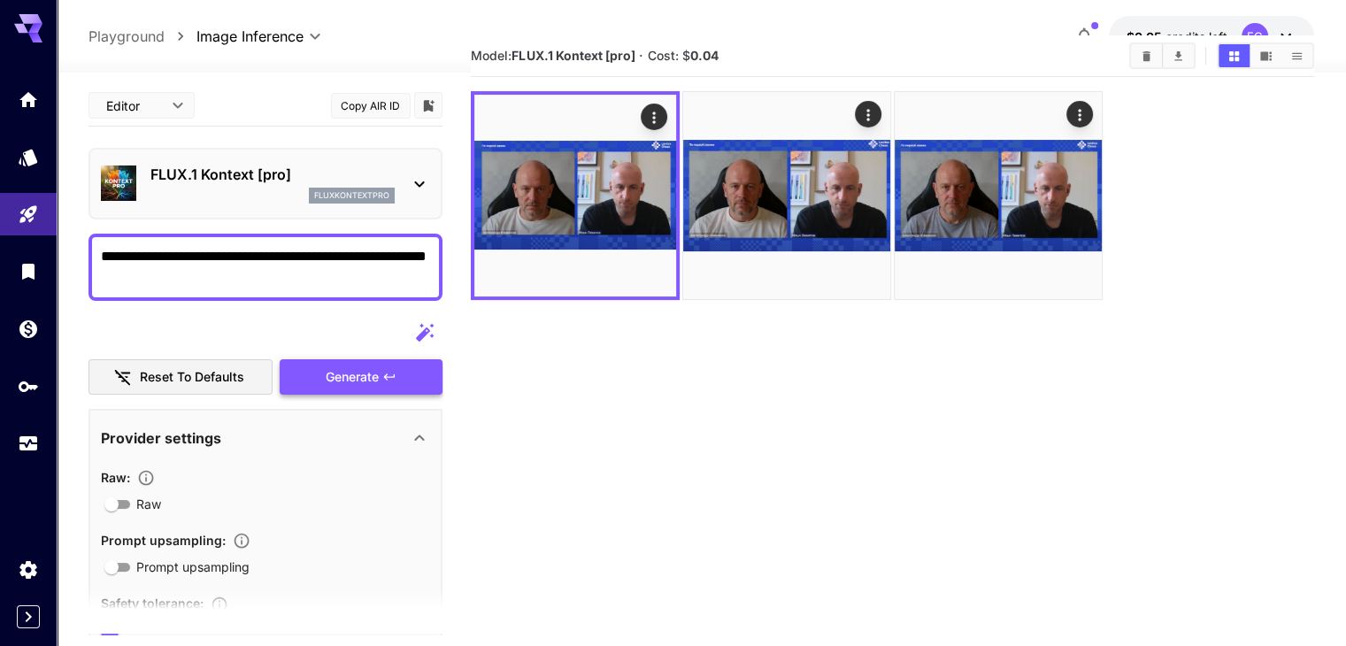
click at [373, 366] on span "Generate" at bounding box center [352, 377] width 53 height 22
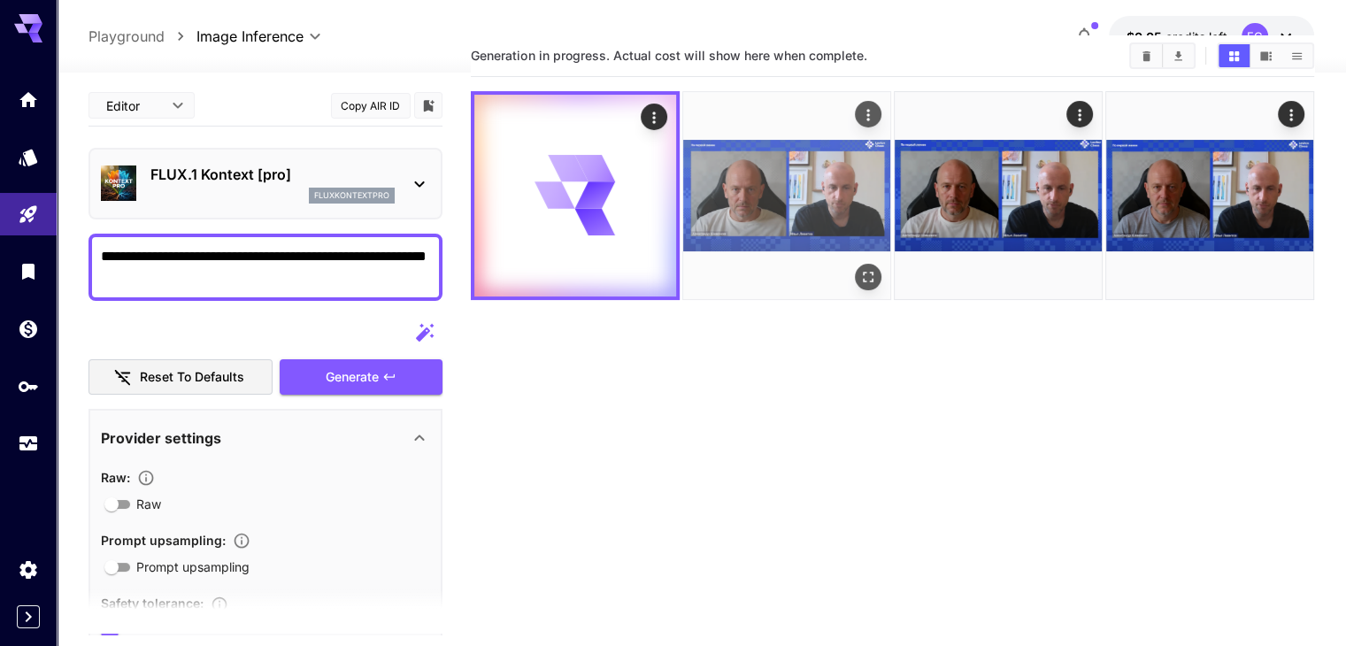
click at [767, 234] on img at bounding box center [786, 195] width 207 height 207
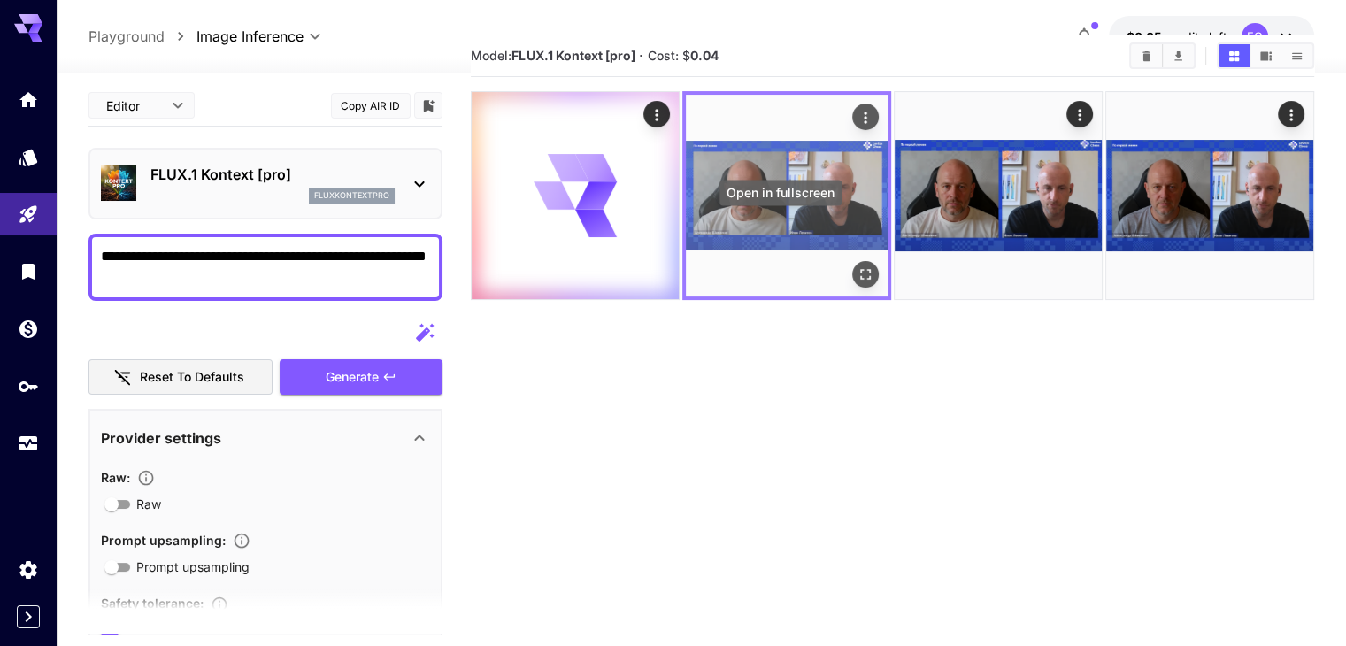
click at [857, 266] on icon "Open in fullscreen" at bounding box center [866, 275] width 18 height 18
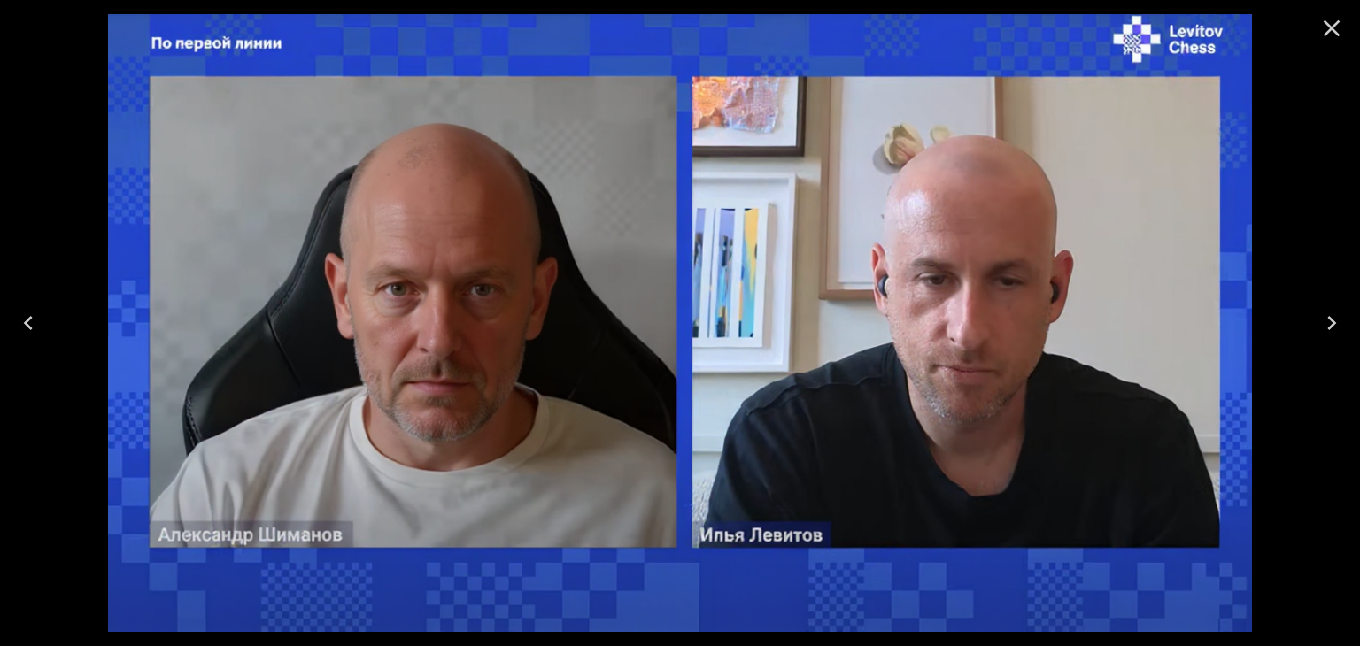
click at [1324, 35] on icon "Close" at bounding box center [1331, 28] width 17 height 17
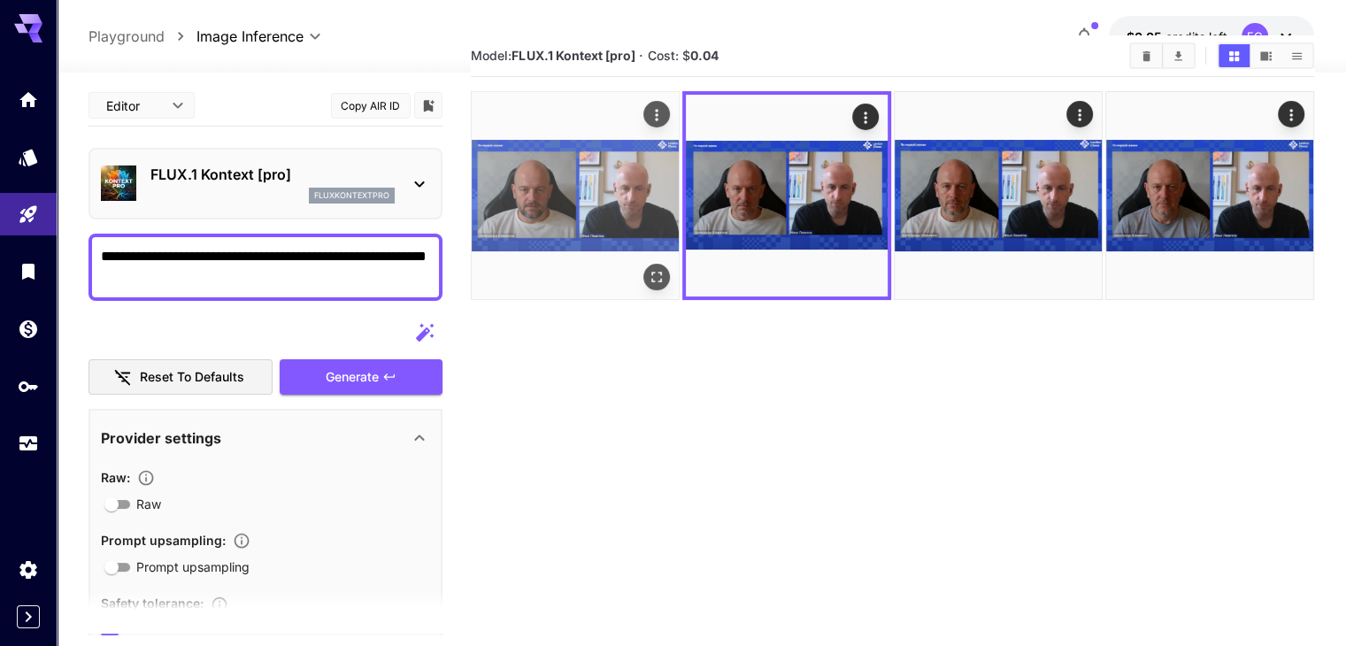
click at [644, 264] on button "Open in fullscreen" at bounding box center [657, 277] width 27 height 27
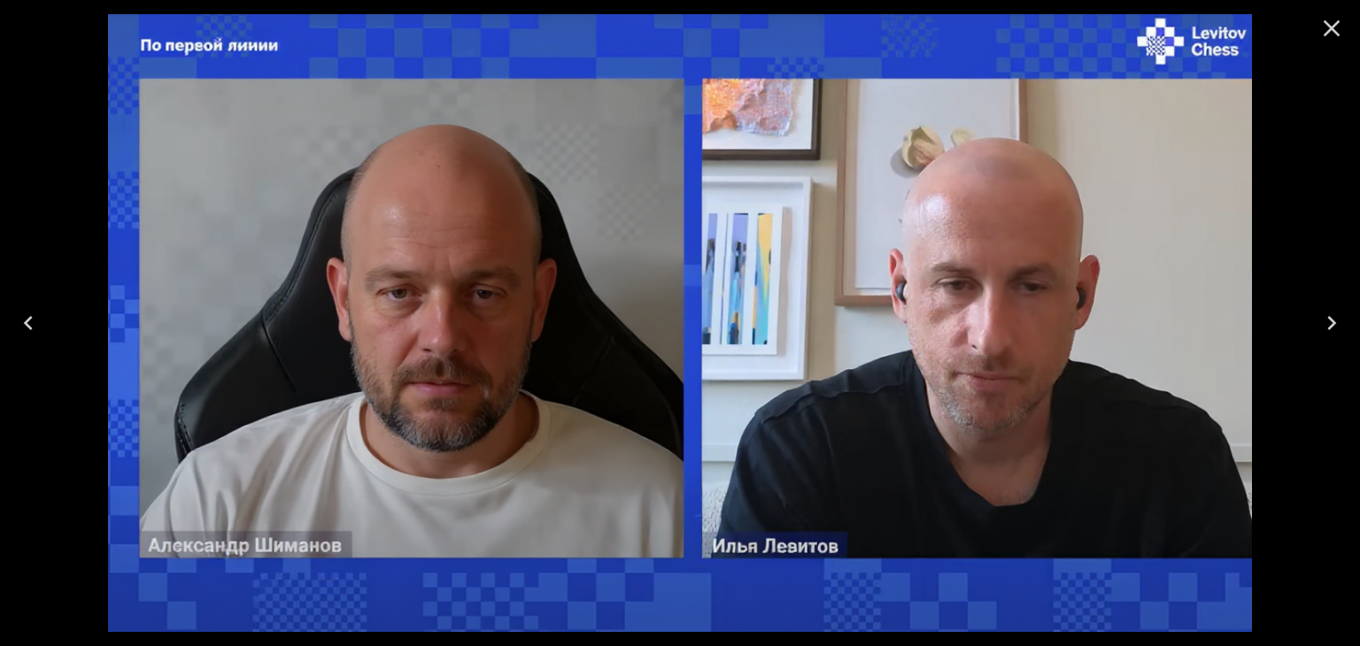
click at [1331, 31] on icon "Close" at bounding box center [1331, 28] width 28 height 28
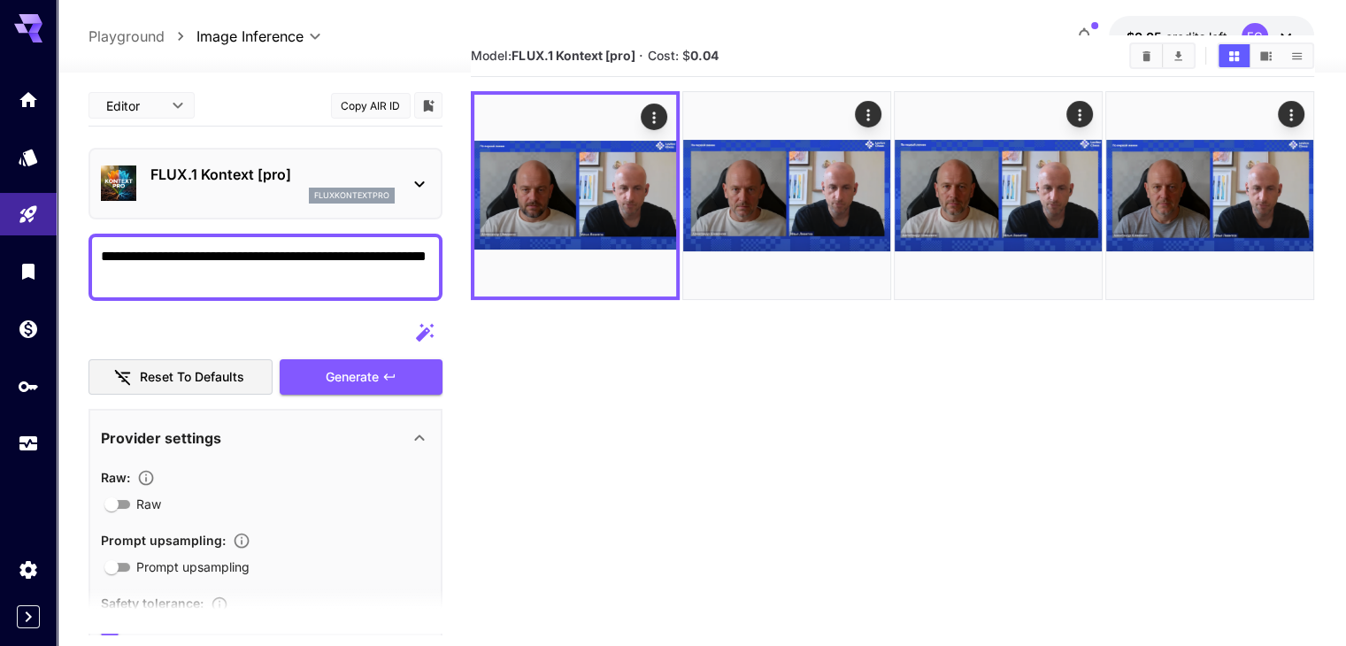
click at [209, 270] on textarea "**********" at bounding box center [265, 267] width 329 height 42
click at [365, 381] on span "Generate" at bounding box center [352, 377] width 53 height 22
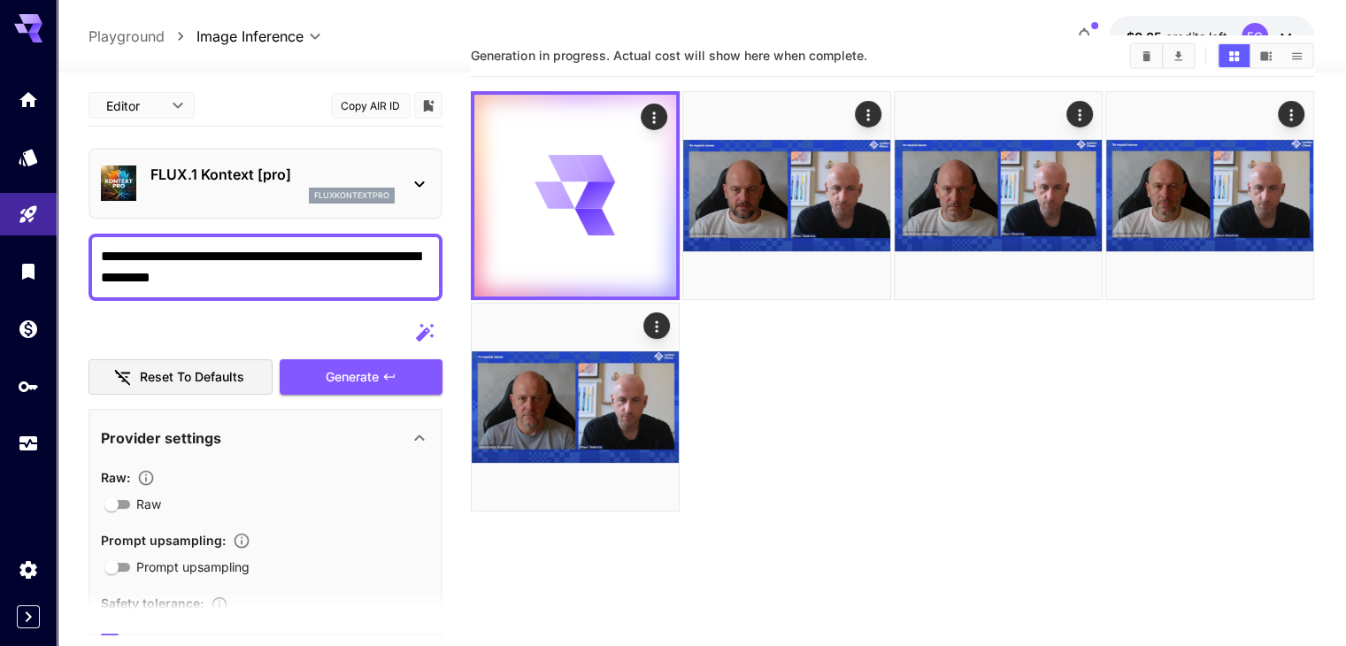
click at [275, 185] on div "FLUX.1 Kontext [pro] fluxkontextpro" at bounding box center [272, 184] width 244 height 40
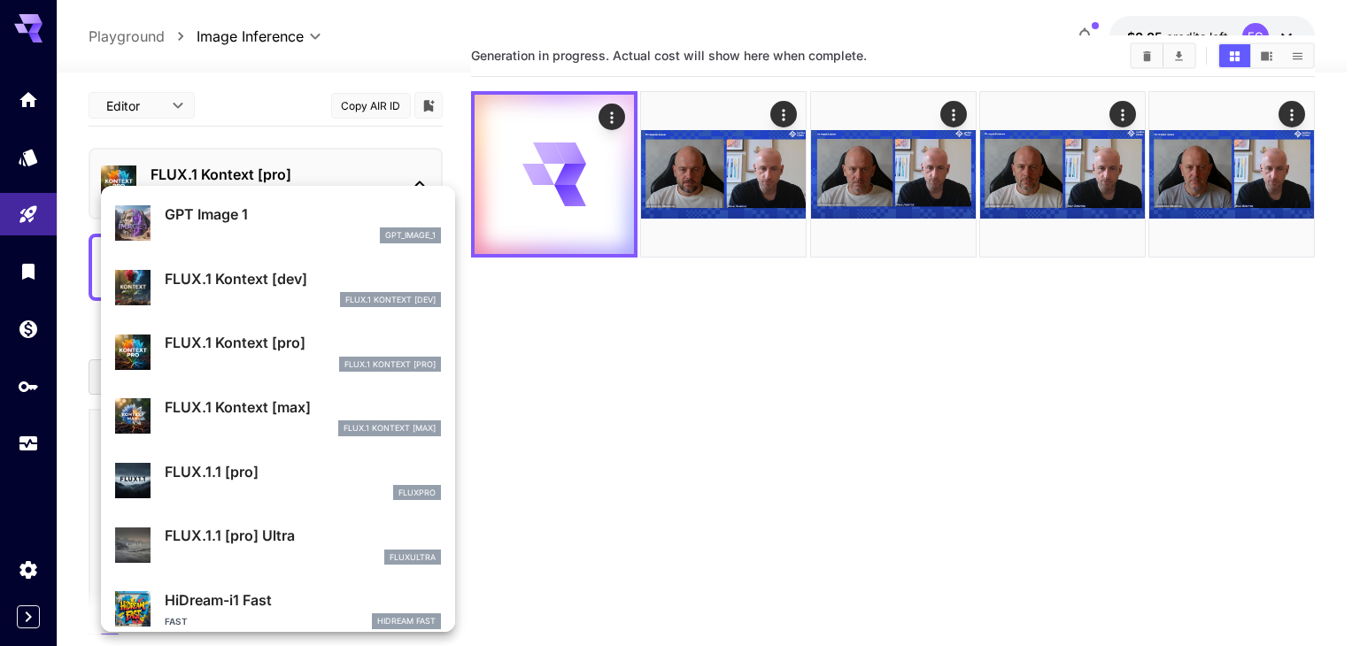
scroll to position [1067, 0]
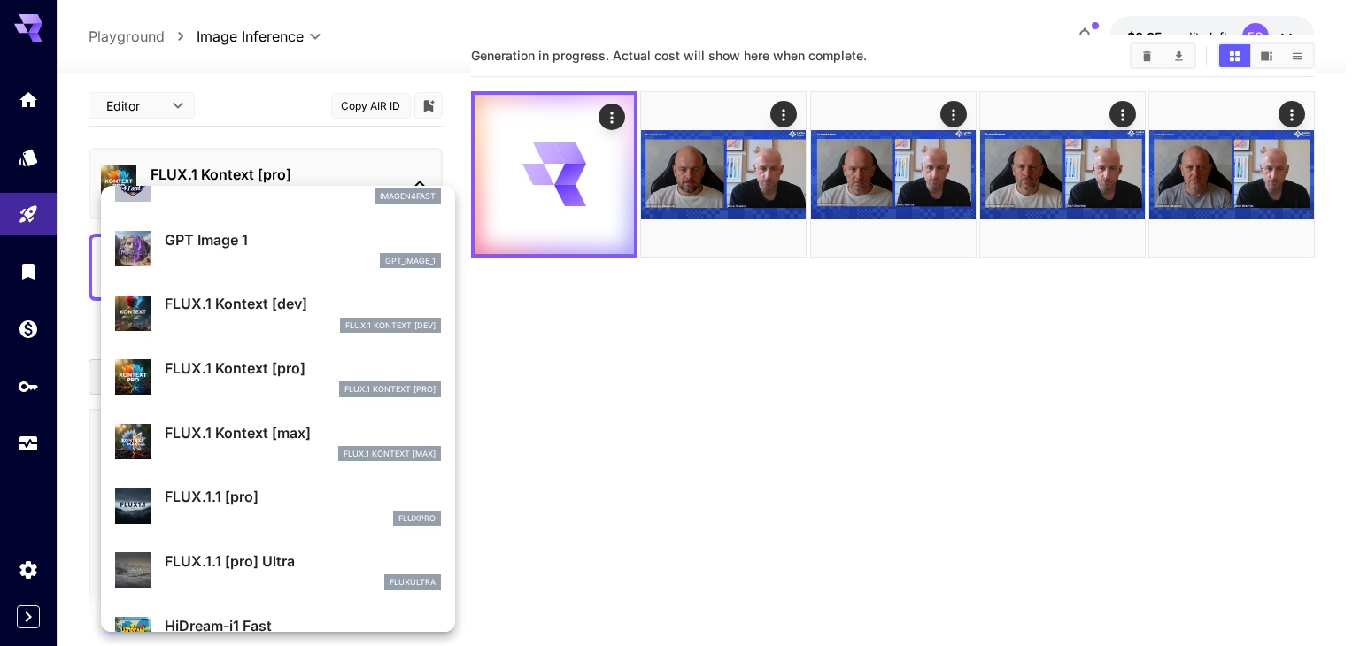
click at [302, 447] on div "FLUX.1 Kontext [max]" at bounding box center [303, 454] width 276 height 16
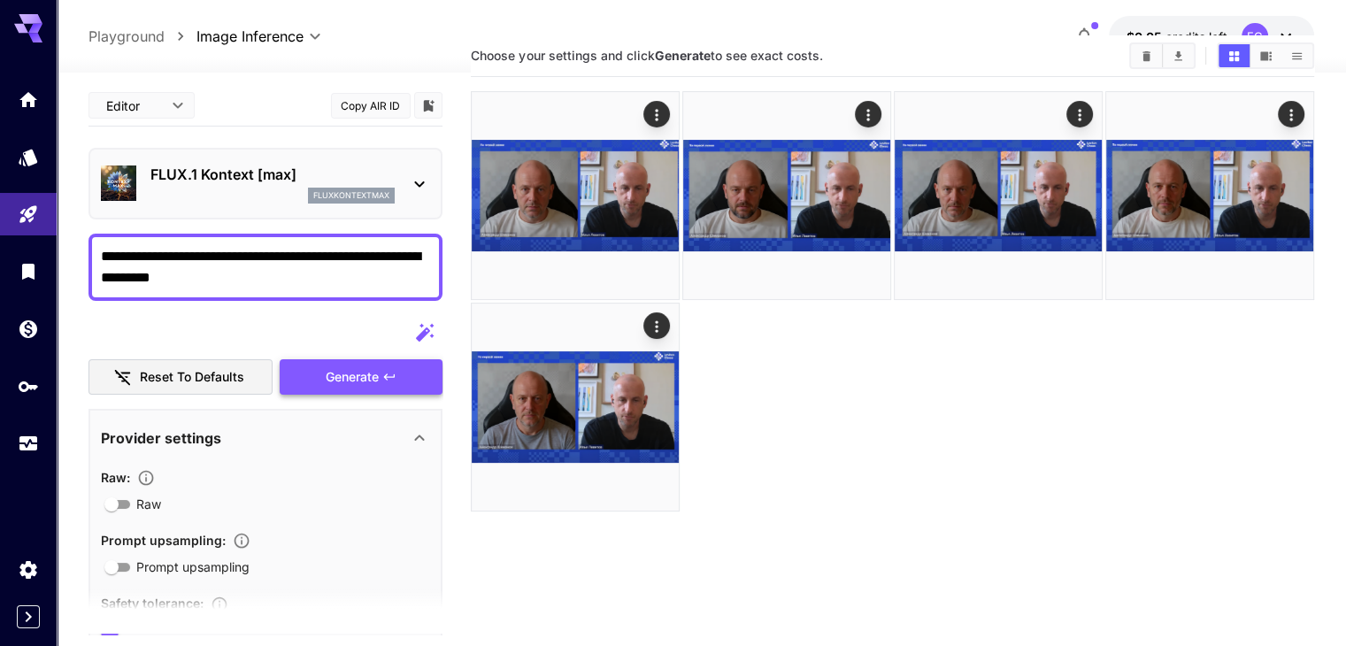
click at [418, 380] on button "Generate" at bounding box center [361, 377] width 163 height 36
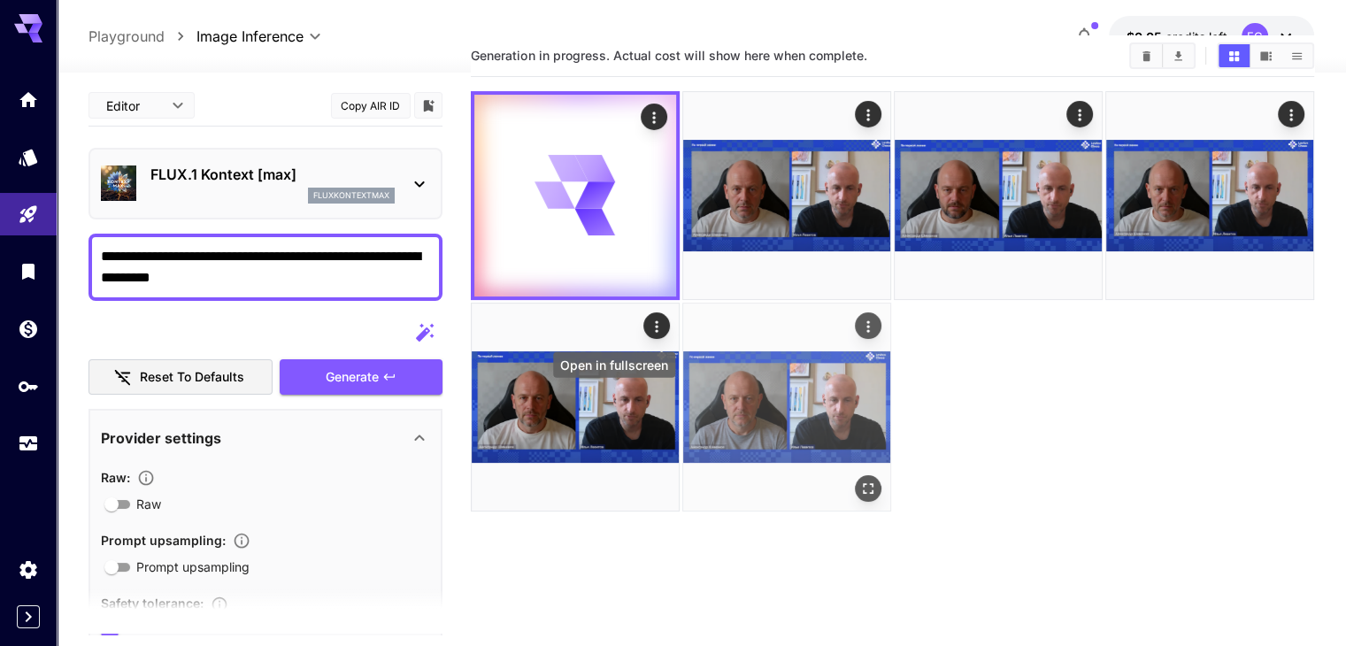
click at [860, 479] on icon "Open in fullscreen" at bounding box center [869, 488] width 18 height 18
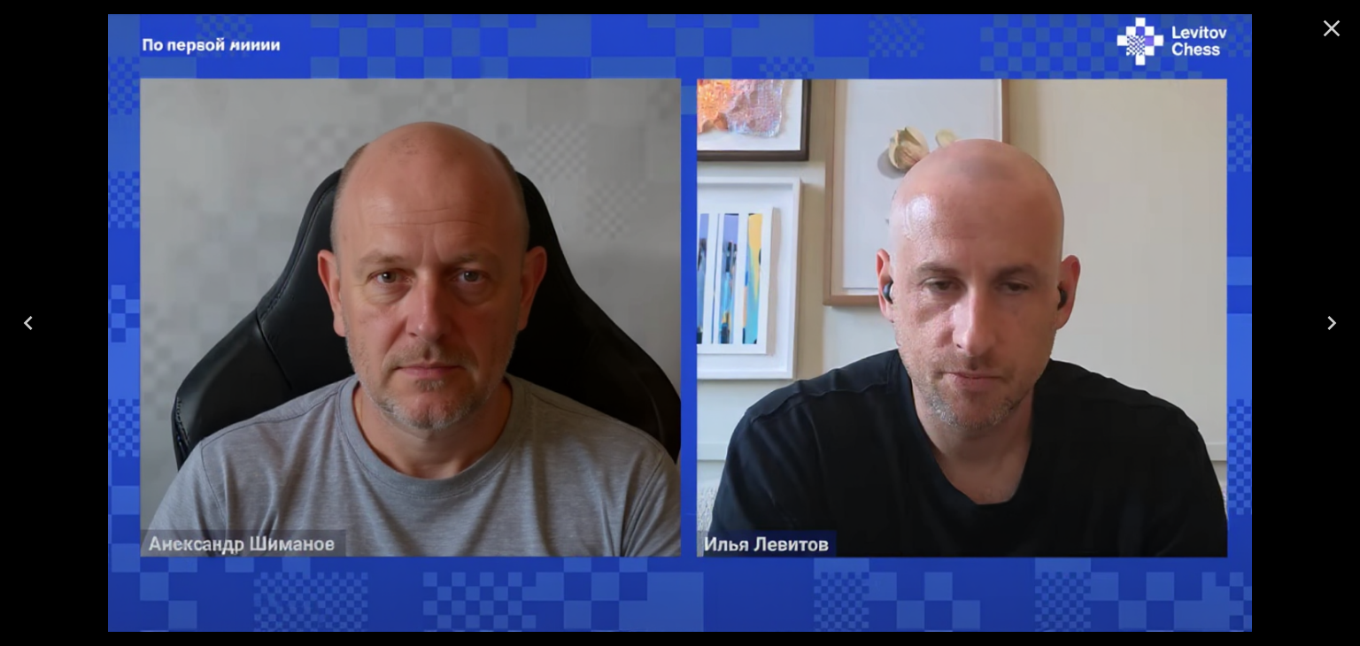
click at [1336, 45] on button "Close" at bounding box center [1331, 28] width 42 height 42
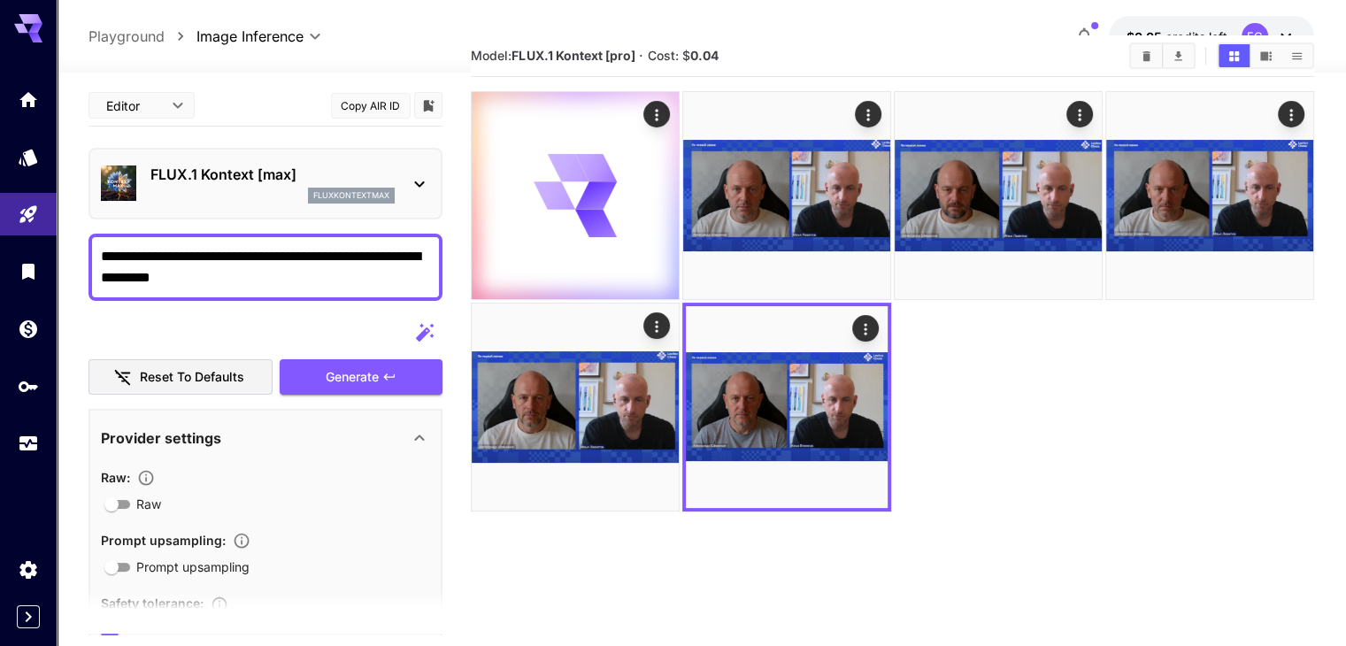
click at [103, 276] on textarea "**********" at bounding box center [265, 267] width 329 height 42
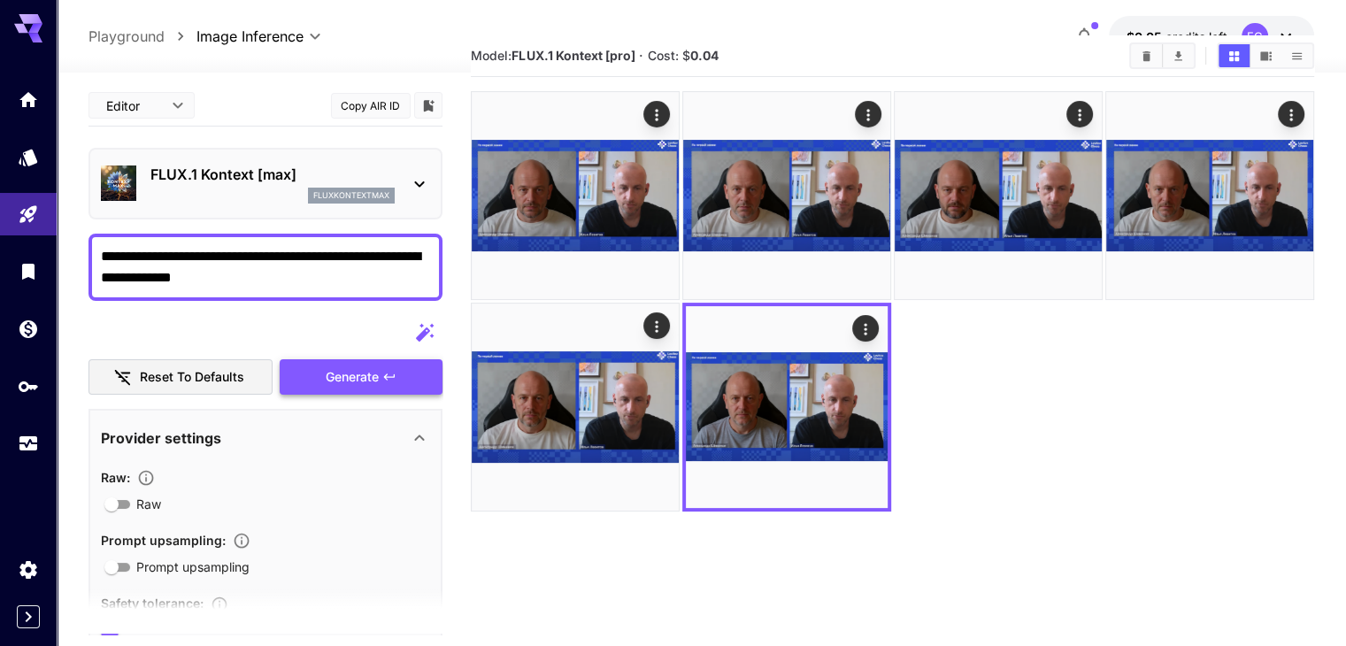
type textarea "**********"
click at [407, 377] on button "Generate" at bounding box center [361, 377] width 163 height 36
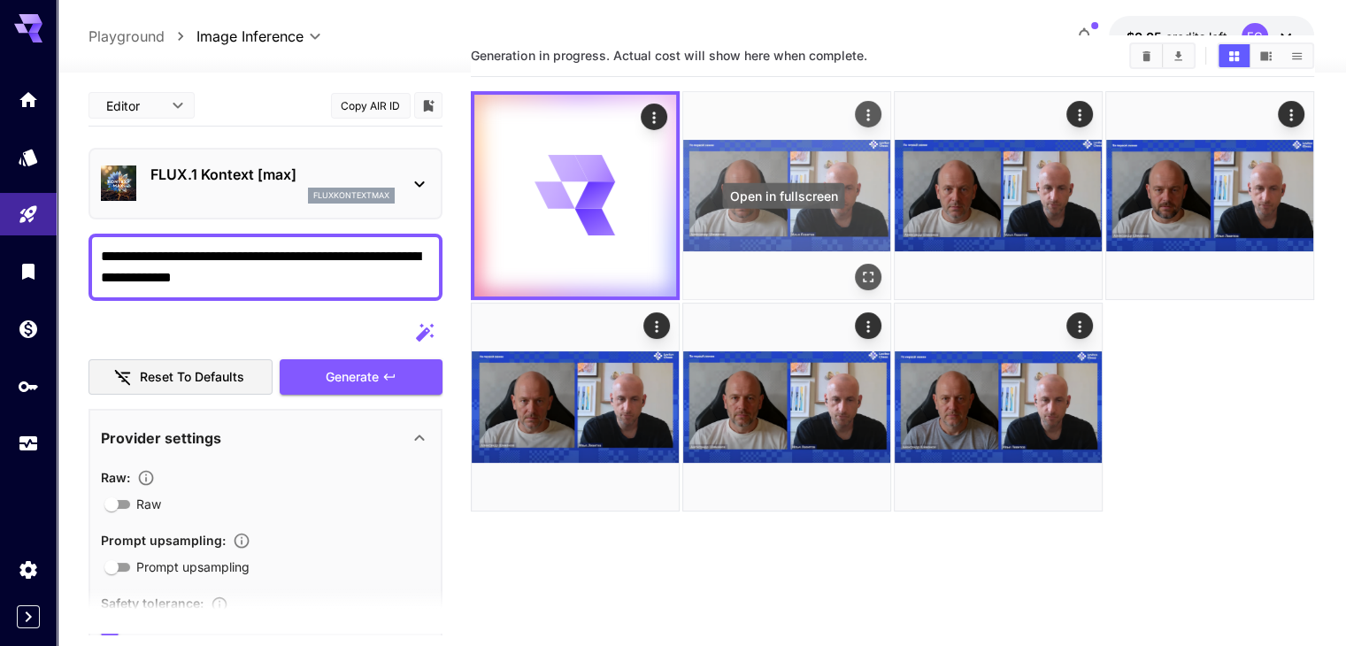
click at [855, 264] on div "Open in fullscreen" at bounding box center [868, 277] width 27 height 27
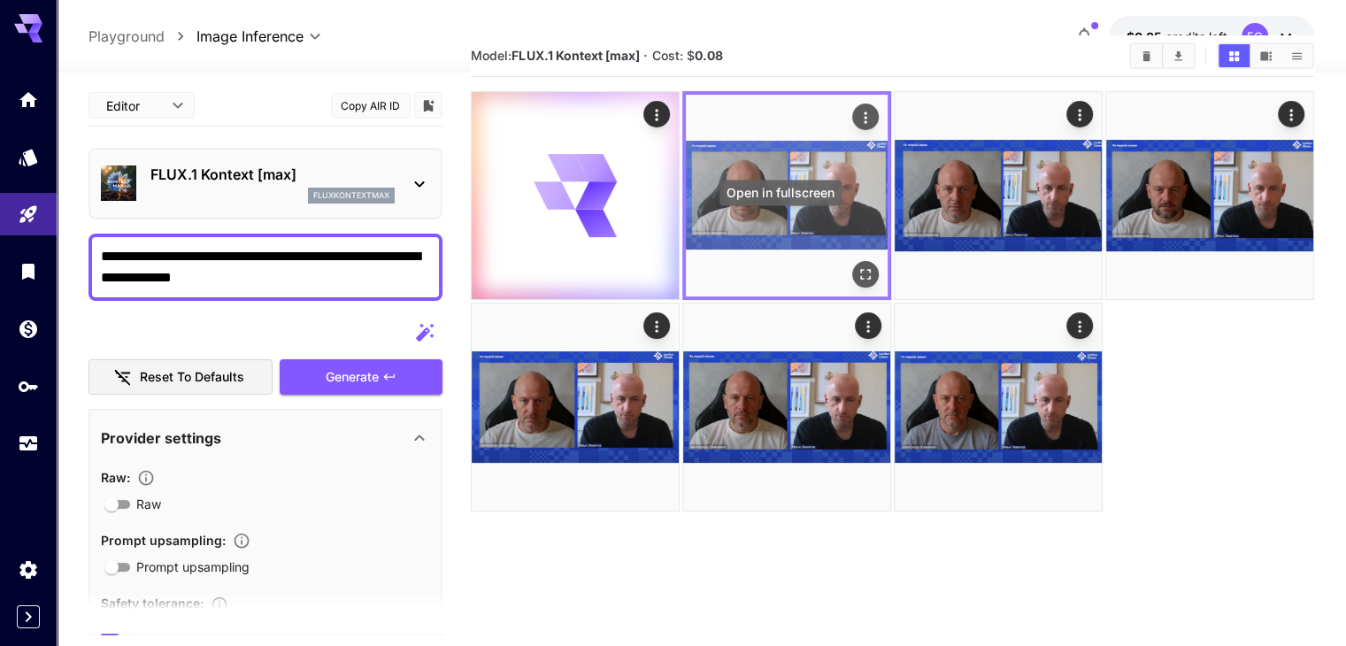
click at [857, 266] on icon "Open in fullscreen" at bounding box center [866, 275] width 18 height 18
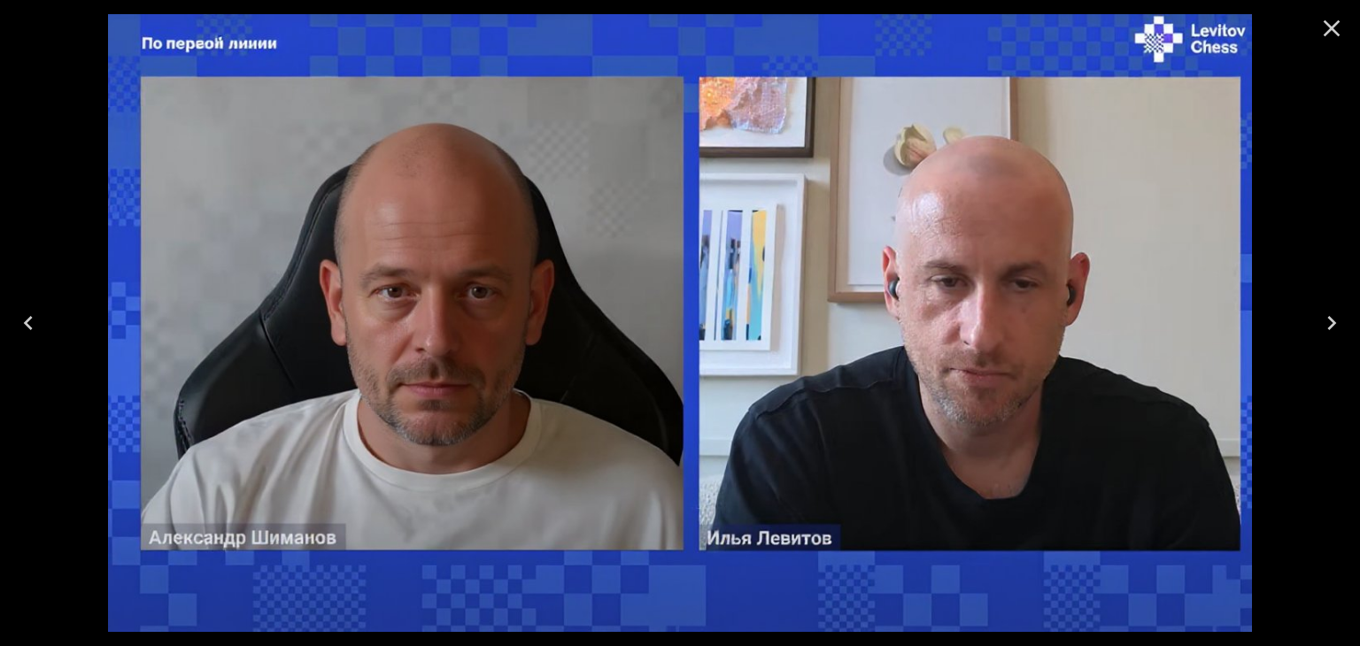
click at [1322, 25] on icon "Close" at bounding box center [1331, 28] width 28 height 28
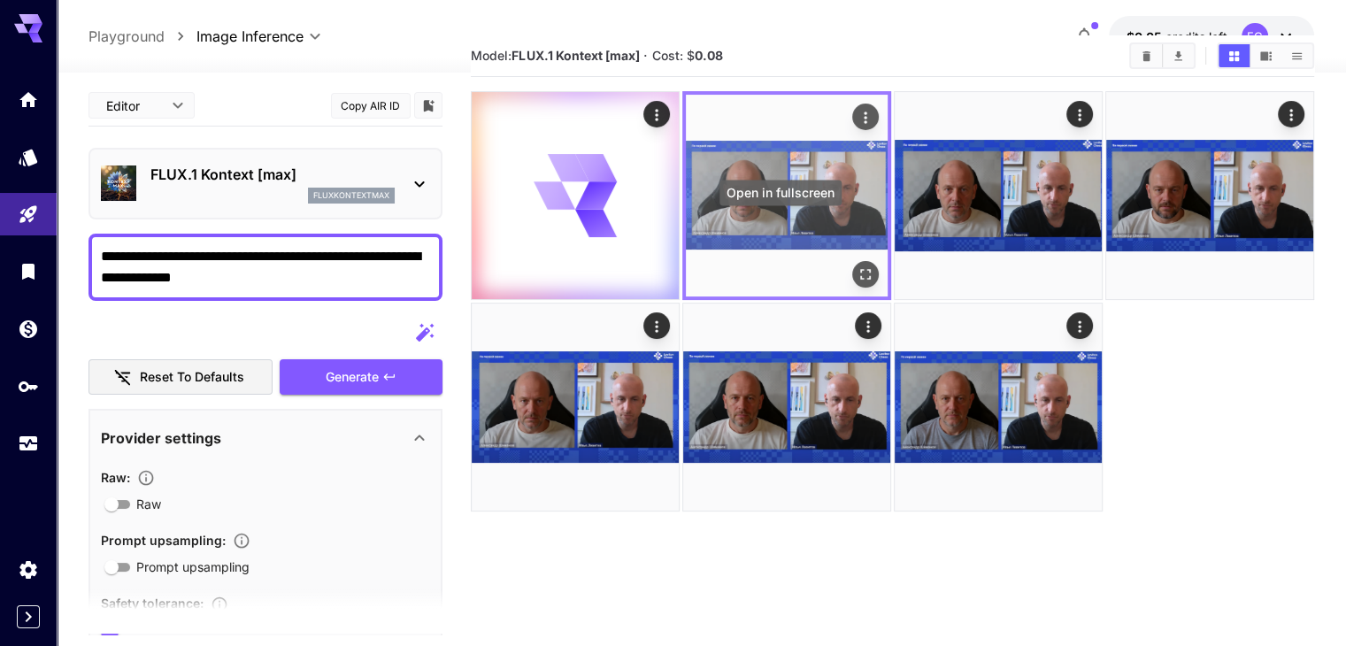
click at [857, 266] on icon "Open in fullscreen" at bounding box center [866, 275] width 18 height 18
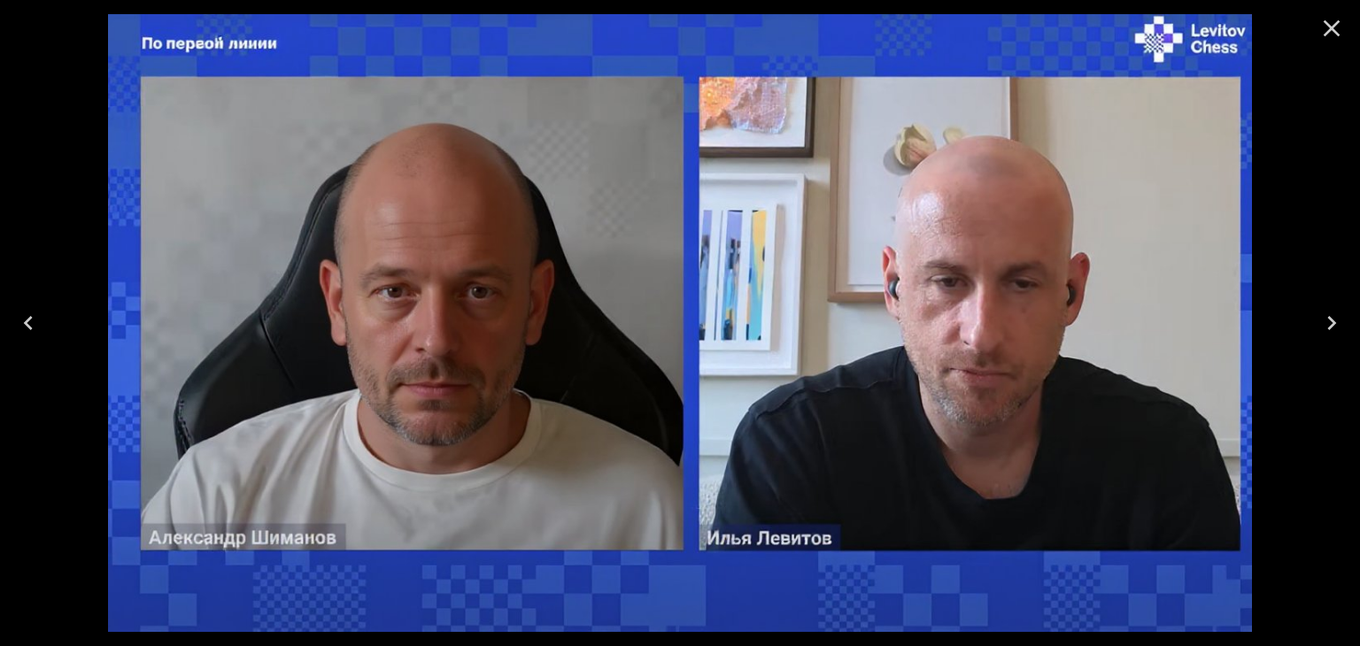
click at [1333, 31] on icon "Close" at bounding box center [1331, 28] width 17 height 17
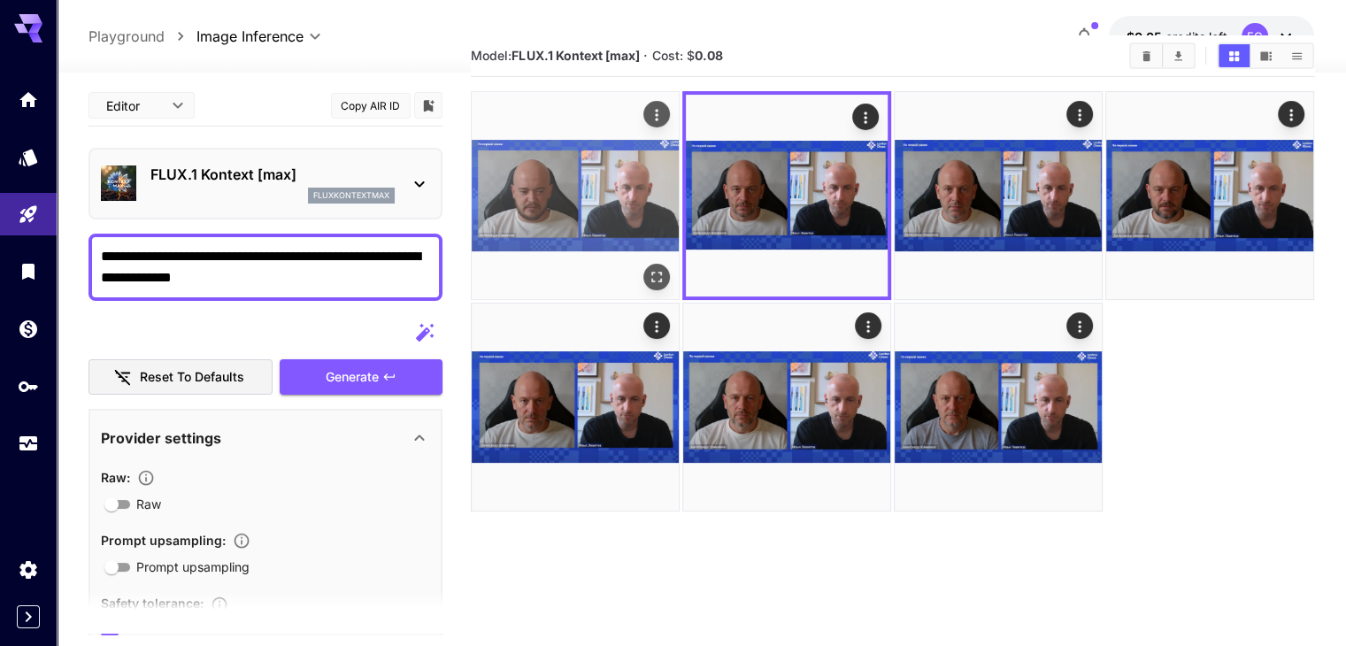
click at [648, 268] on icon "Open in fullscreen" at bounding box center [657, 277] width 18 height 18
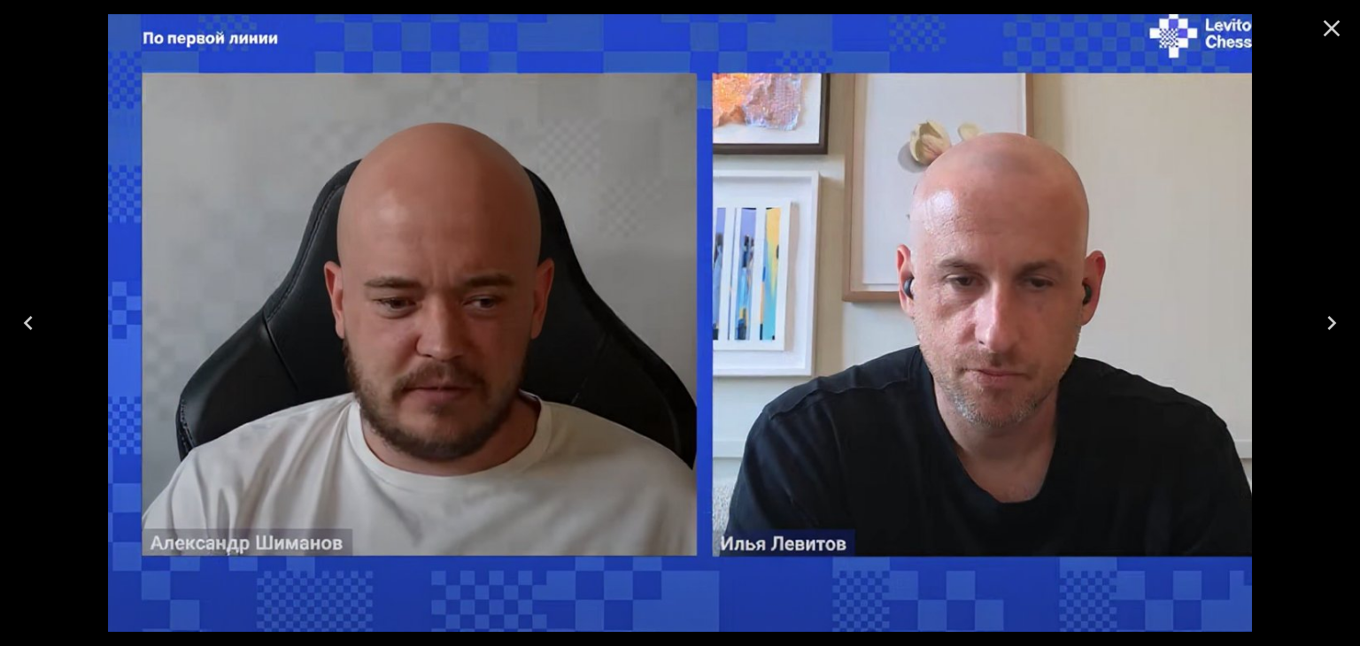
click at [1317, 42] on button "Close" at bounding box center [1331, 28] width 42 height 42
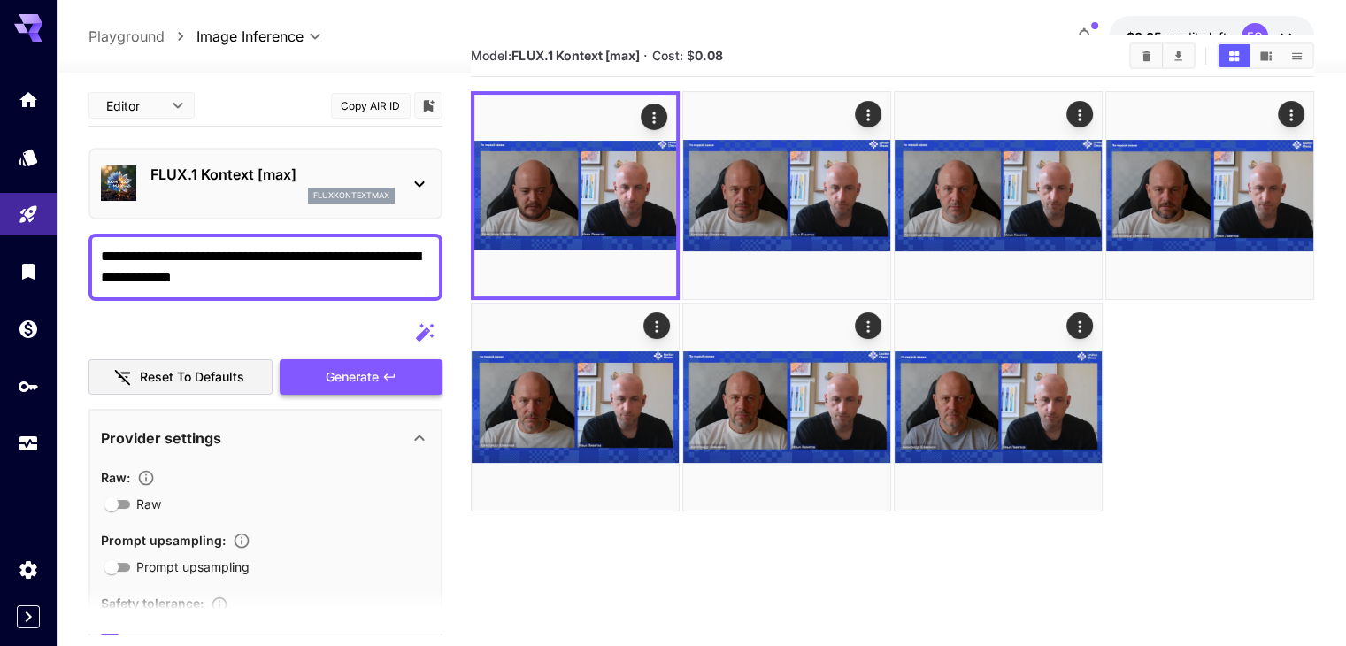
click at [400, 380] on button "Generate" at bounding box center [361, 377] width 163 height 36
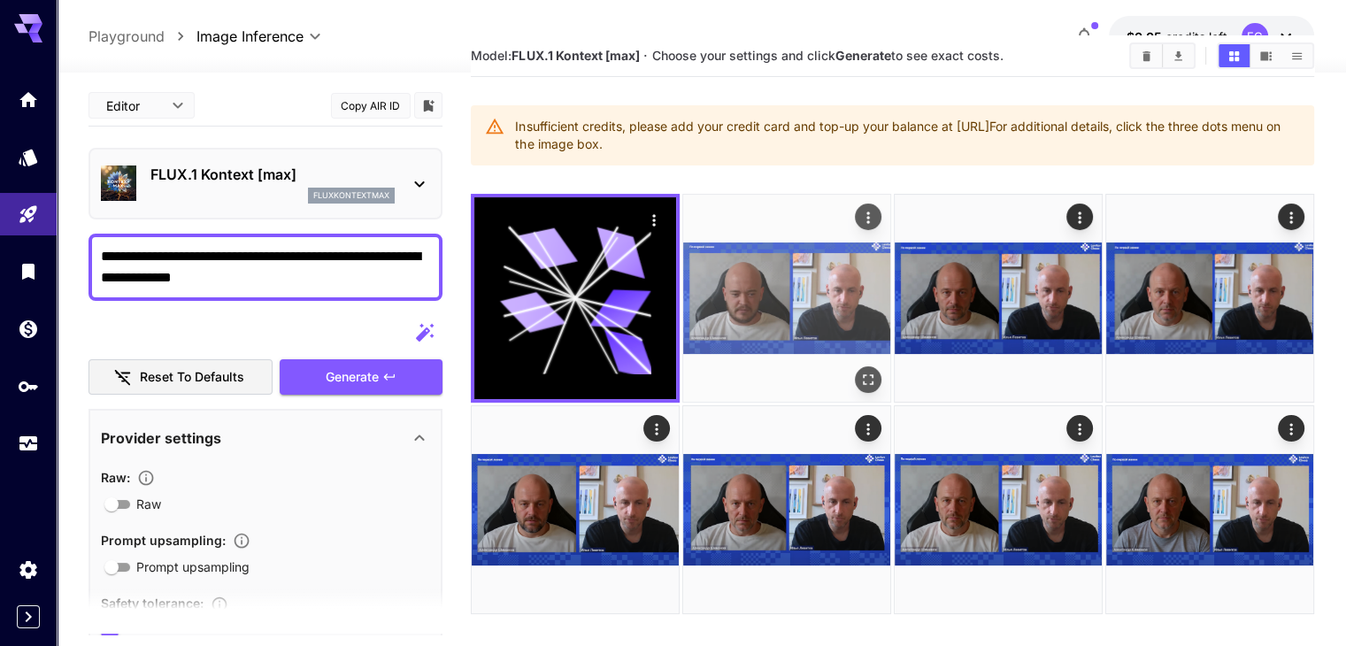
click at [700, 259] on img at bounding box center [786, 298] width 207 height 207
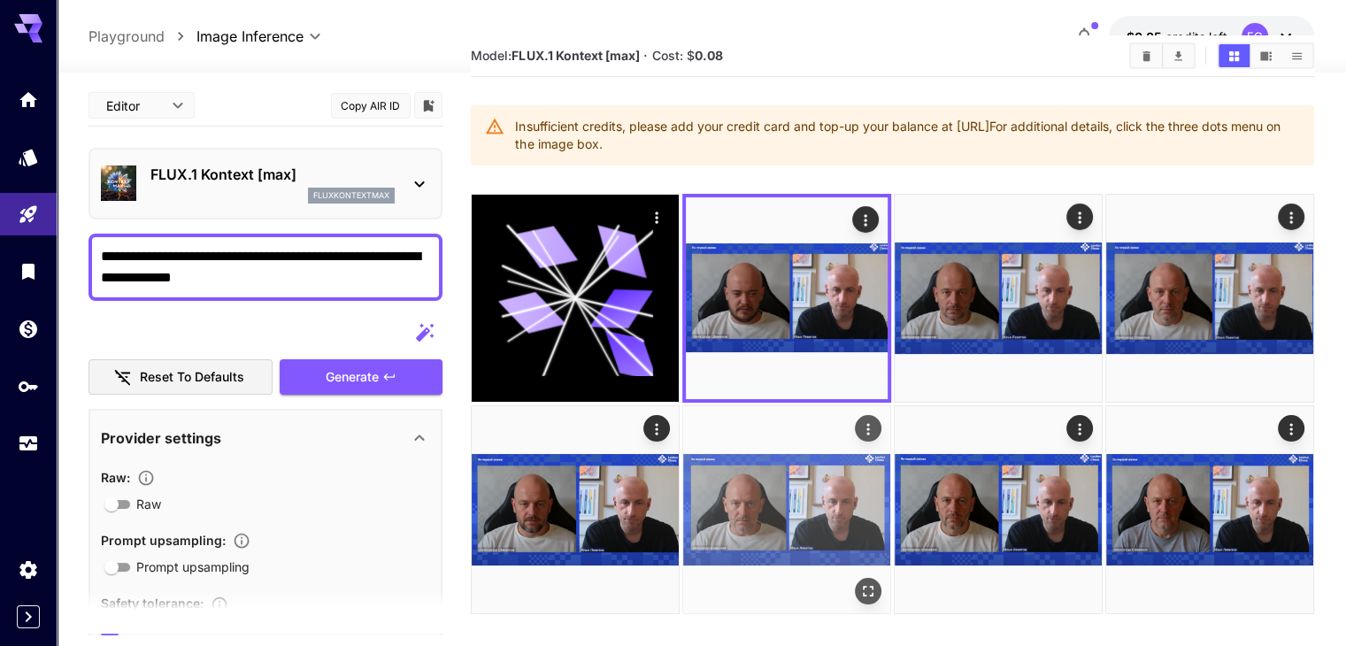
click at [683, 423] on img at bounding box center [786, 509] width 207 height 207
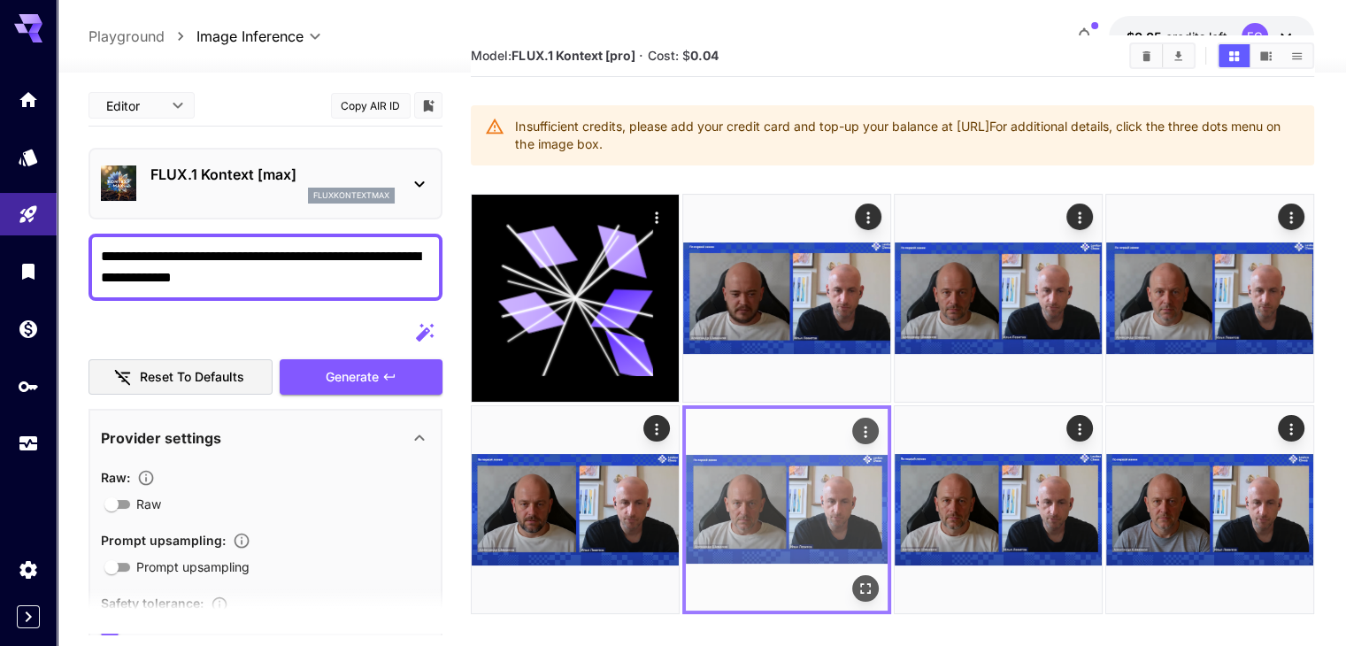
click at [857, 580] on icon "Open in fullscreen" at bounding box center [866, 589] width 18 height 18
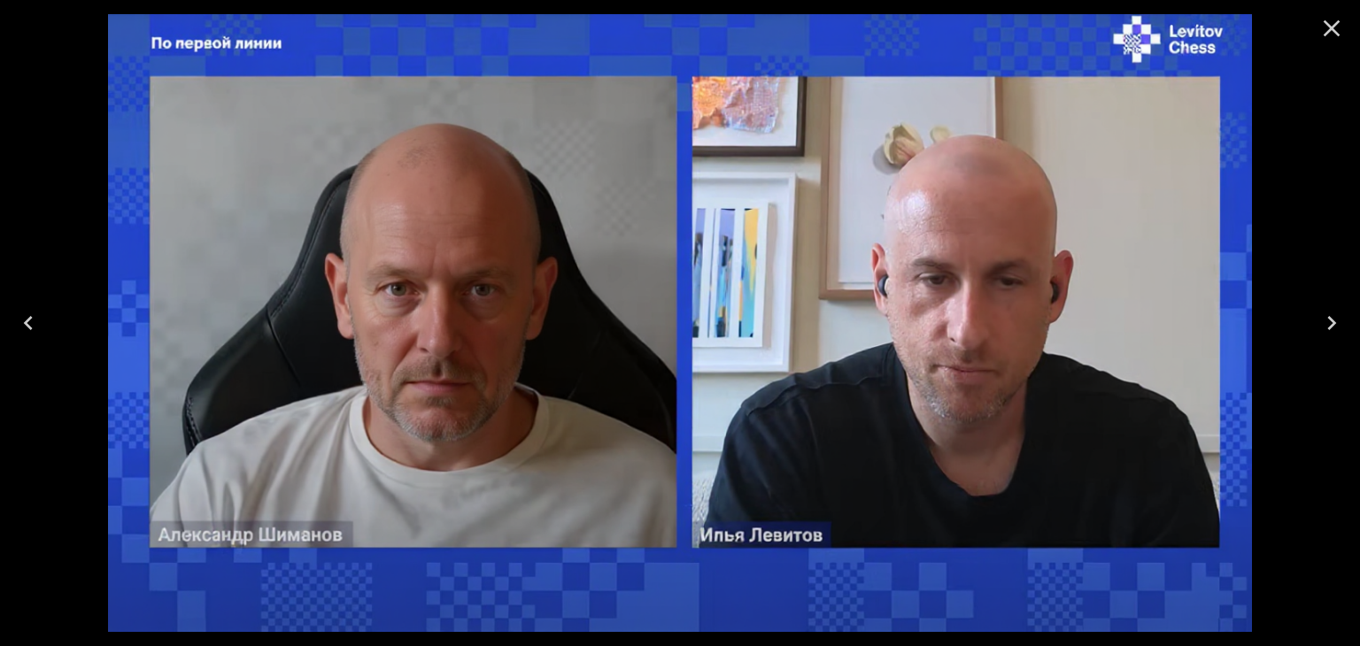
click at [1328, 49] on button "Close" at bounding box center [1331, 28] width 42 height 42
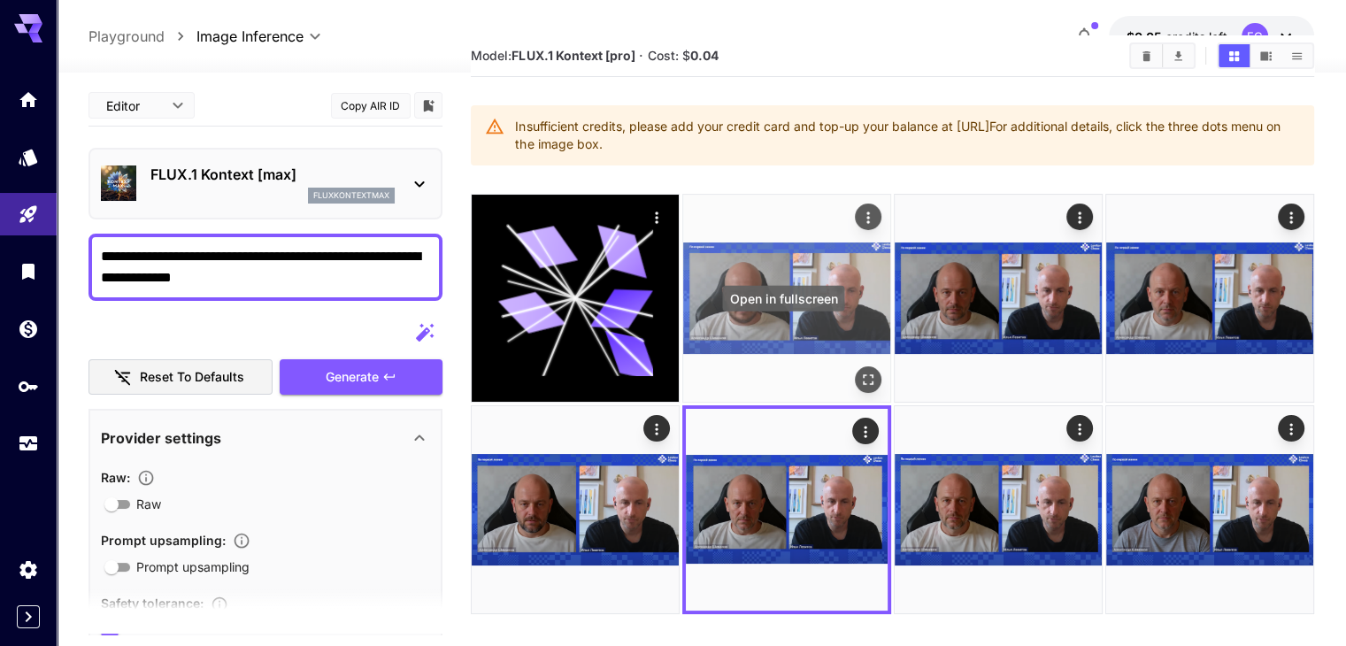
click at [860, 371] on icon "Open in fullscreen" at bounding box center [869, 380] width 18 height 18
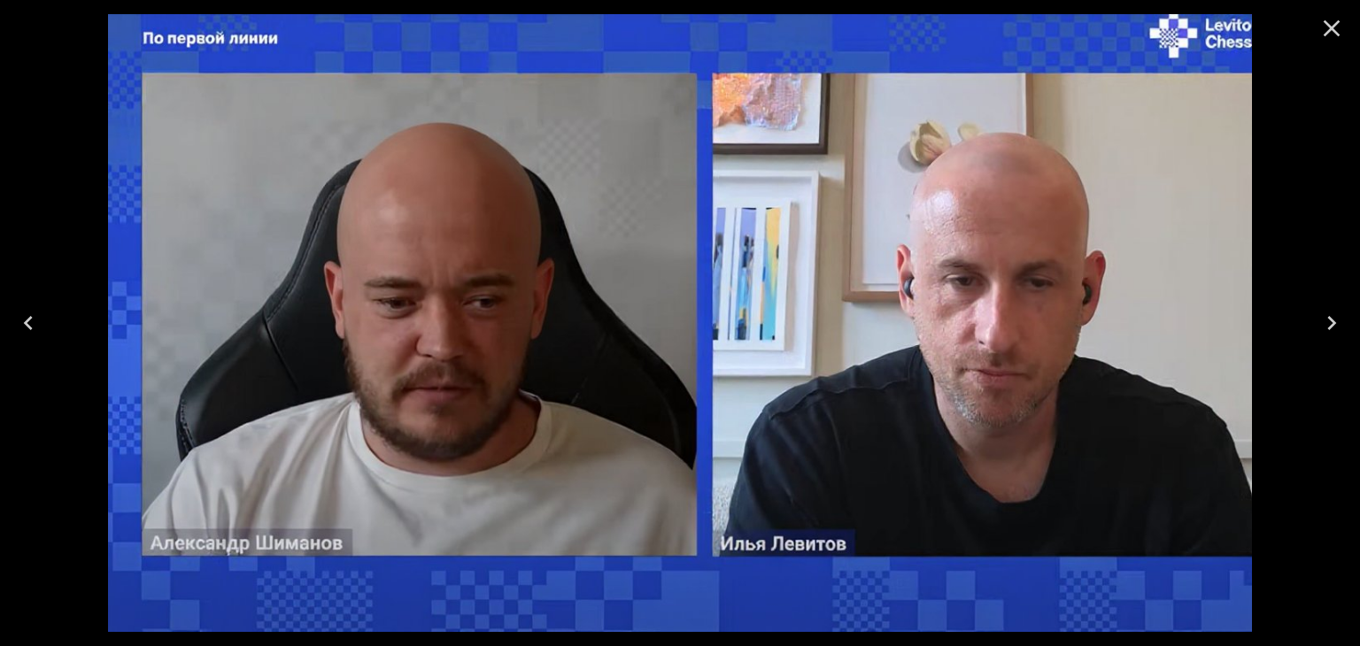
click at [1323, 35] on icon "Close" at bounding box center [1331, 28] width 28 height 28
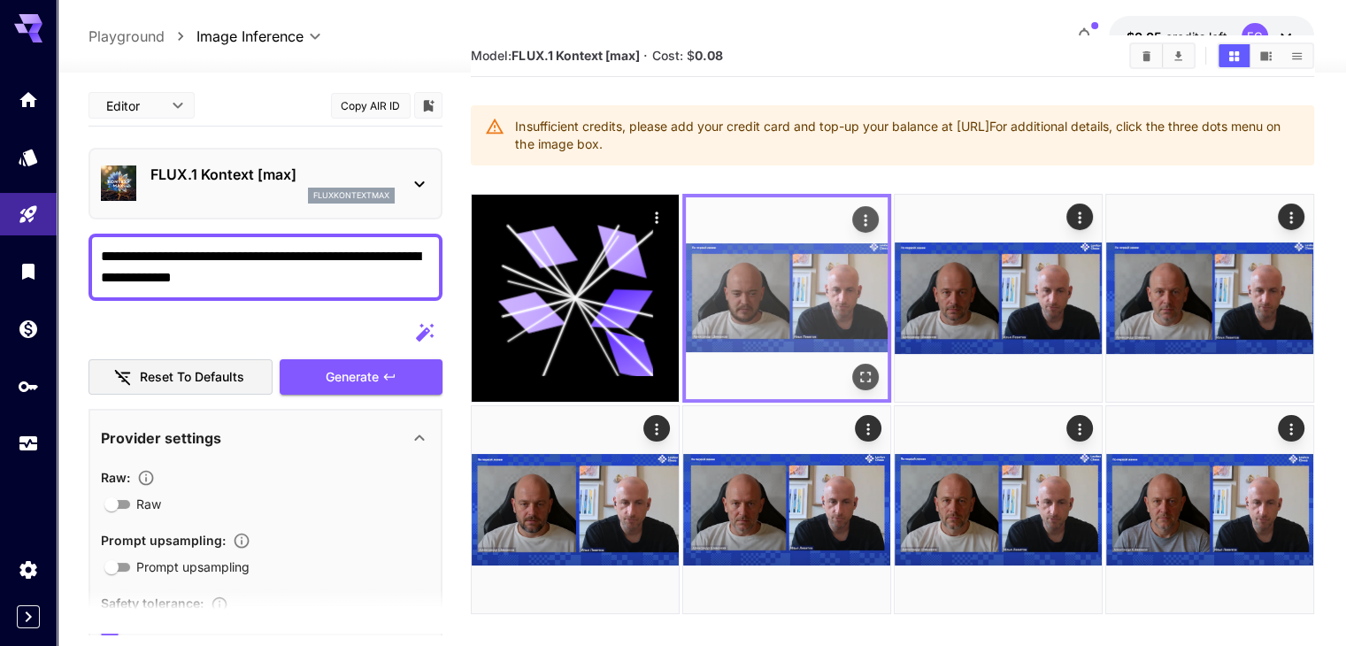
click at [852, 364] on button "Open in fullscreen" at bounding box center [865, 377] width 27 height 27
